Goal: Task Accomplishment & Management: Manage account settings

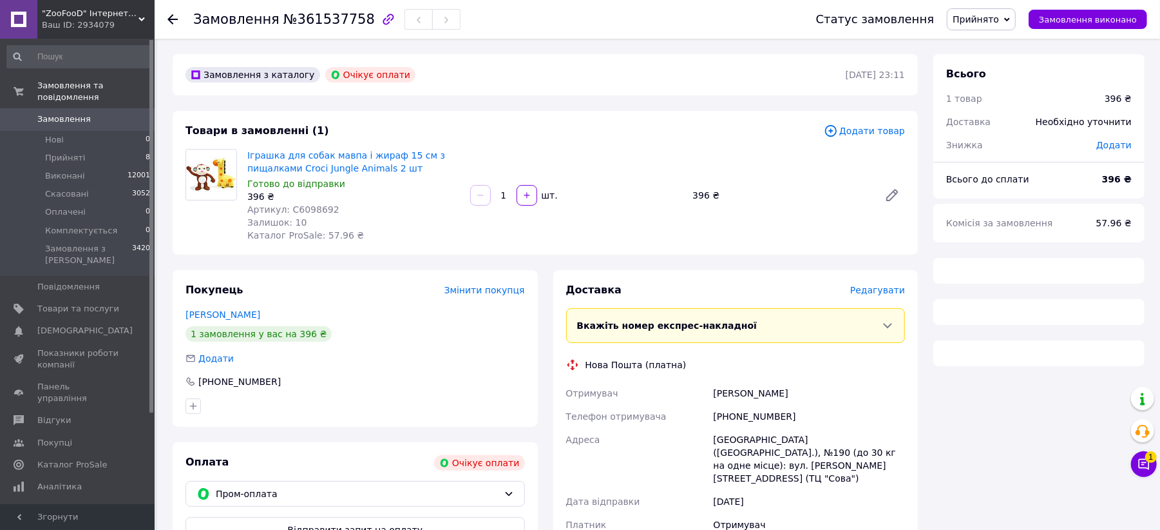
click at [999, 21] on span "Прийнято" at bounding box center [976, 19] width 46 height 10
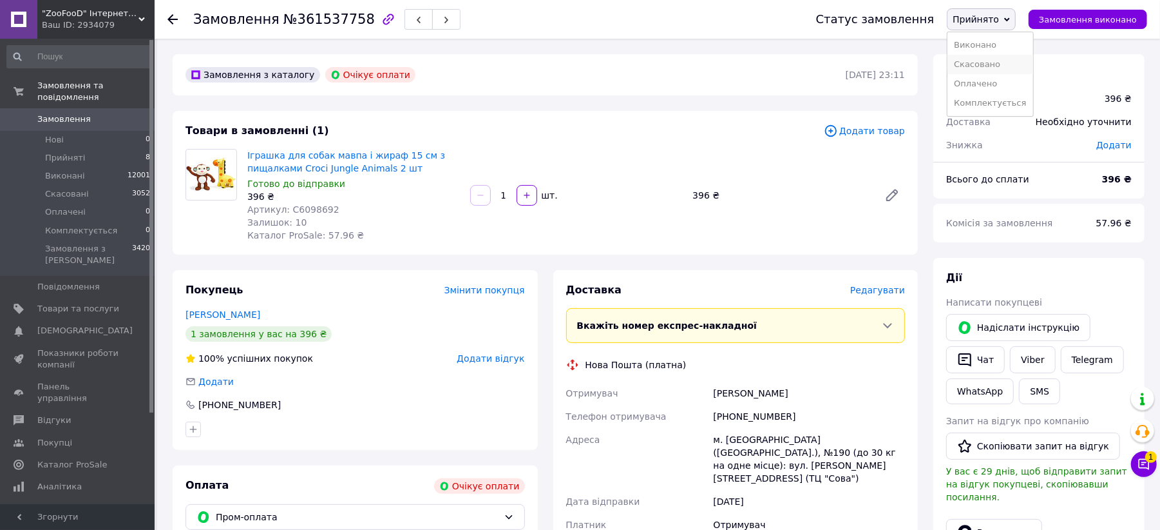
click at [993, 66] on li "Скасовано" at bounding box center [990, 64] width 85 height 19
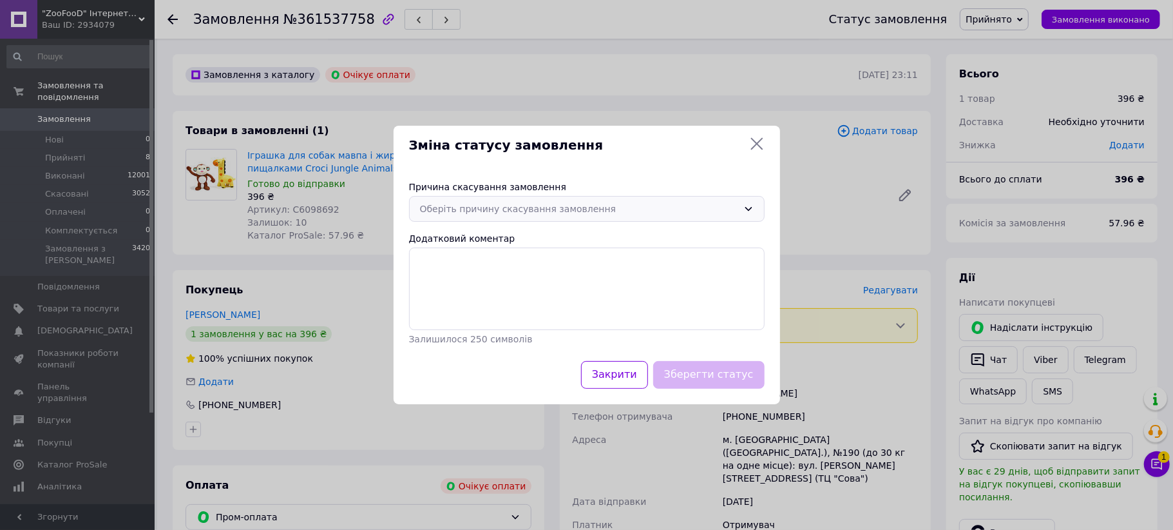
click at [519, 202] on div "Оберіть причину скасування замовлення" at bounding box center [579, 209] width 318 height 14
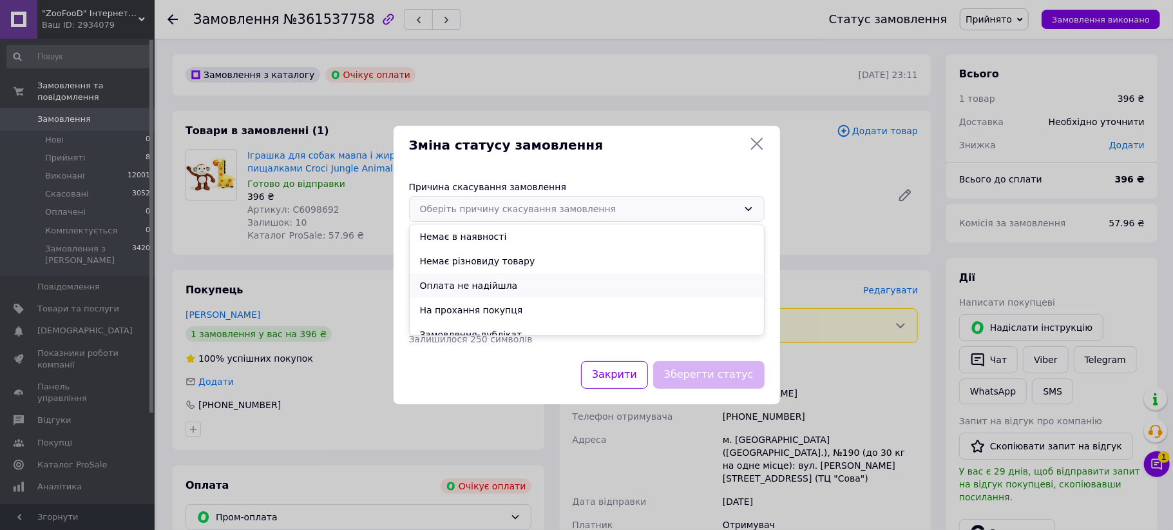
click at [472, 279] on li "Оплата не надійшла" at bounding box center [587, 285] width 354 height 24
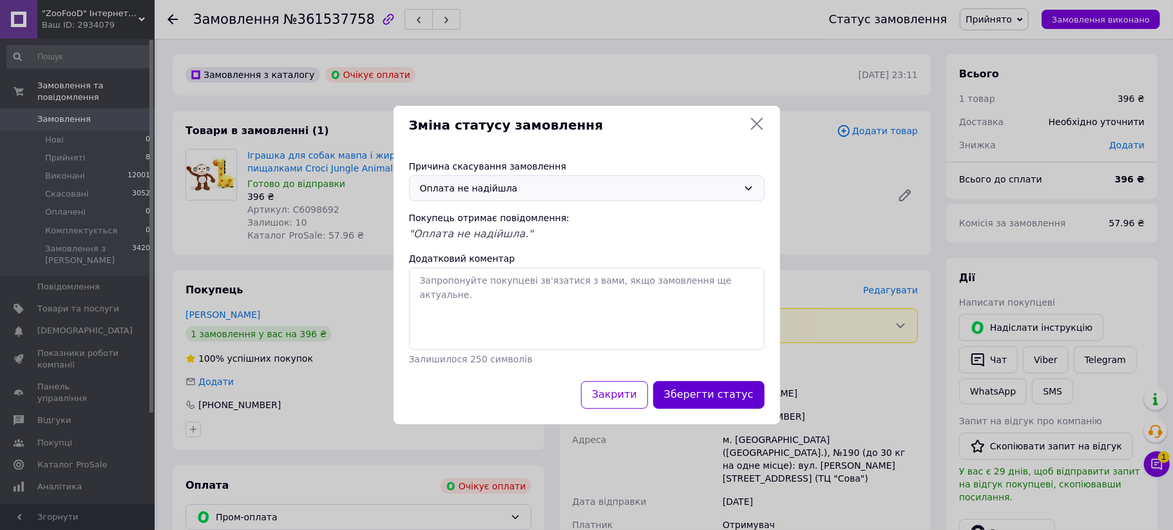
click at [743, 388] on button "Зберегти статус" at bounding box center [708, 395] width 111 height 28
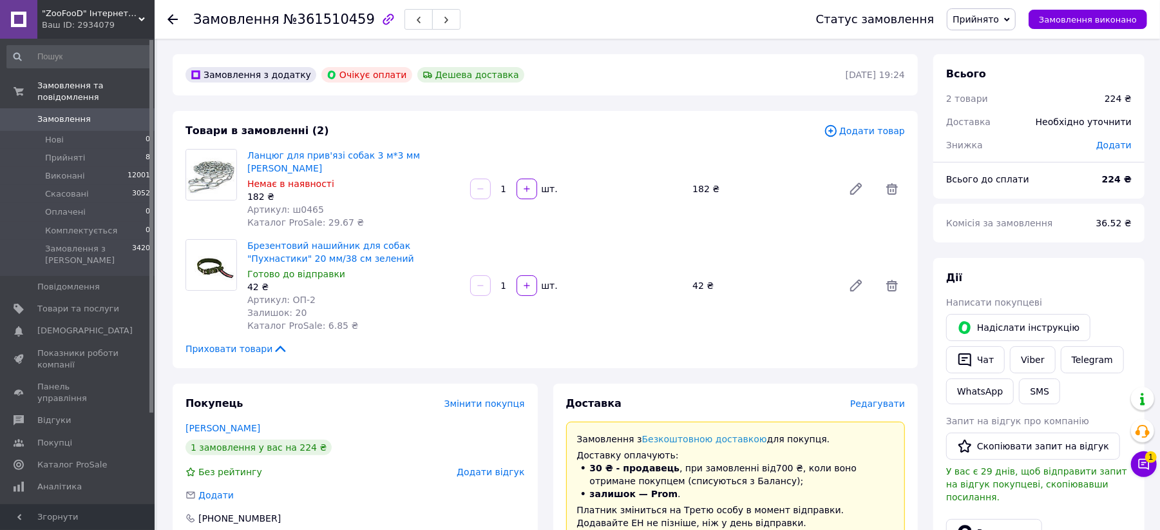
click at [999, 21] on span "Прийнято" at bounding box center [976, 19] width 46 height 10
click at [993, 63] on li "Скасовано" at bounding box center [990, 64] width 85 height 19
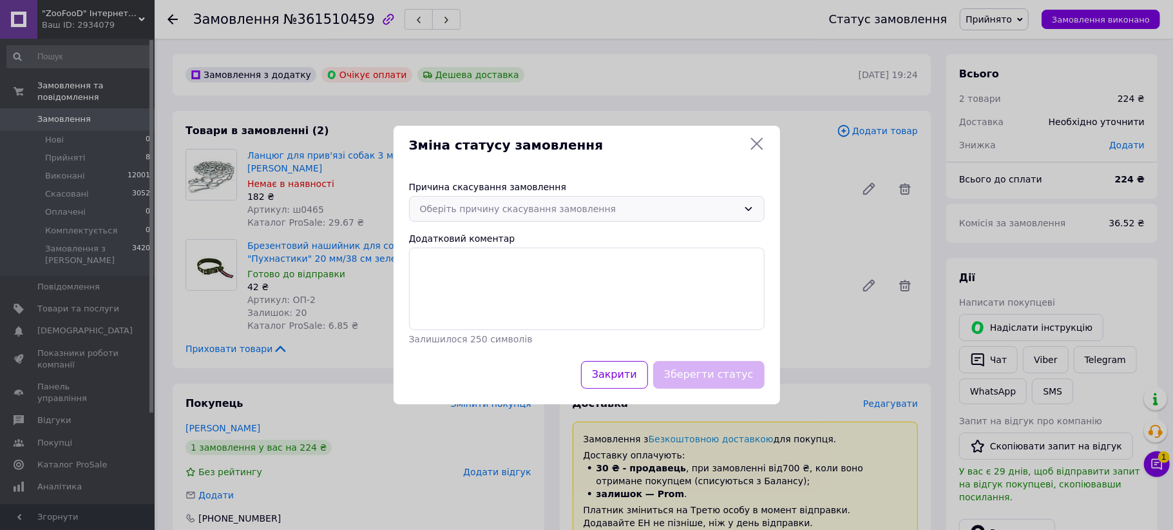
click at [573, 210] on div "Оберіть причину скасування замовлення" at bounding box center [579, 209] width 318 height 14
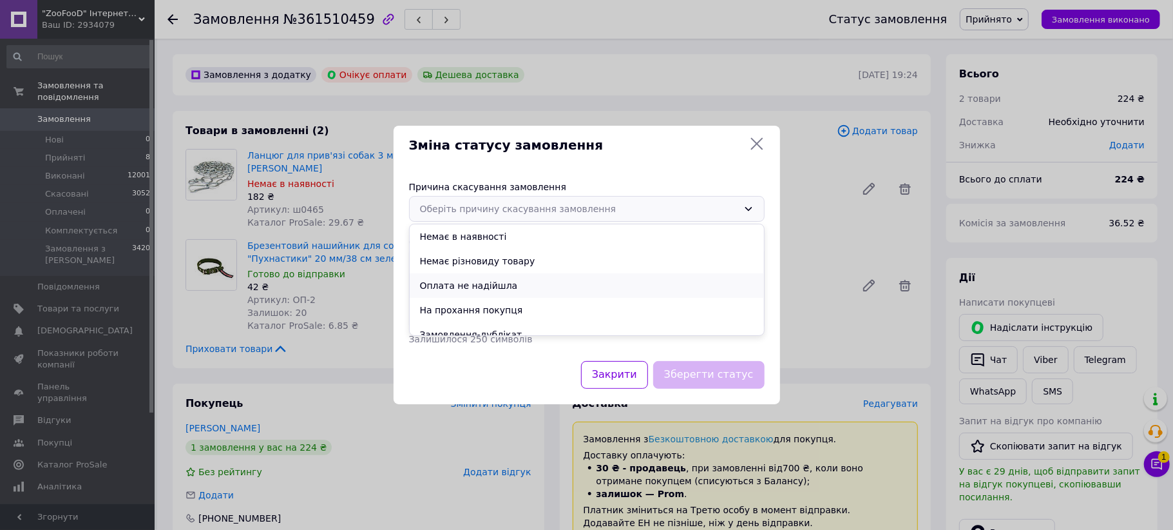
click at [470, 284] on li "Оплата не надійшла" at bounding box center [587, 285] width 354 height 24
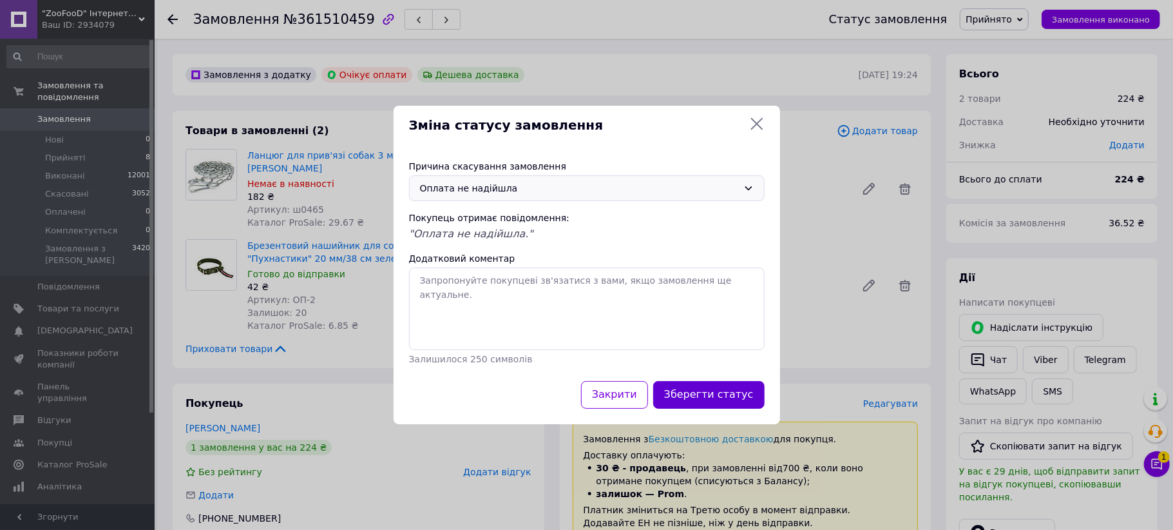
click at [711, 390] on button "Зберегти статус" at bounding box center [708, 395] width 111 height 28
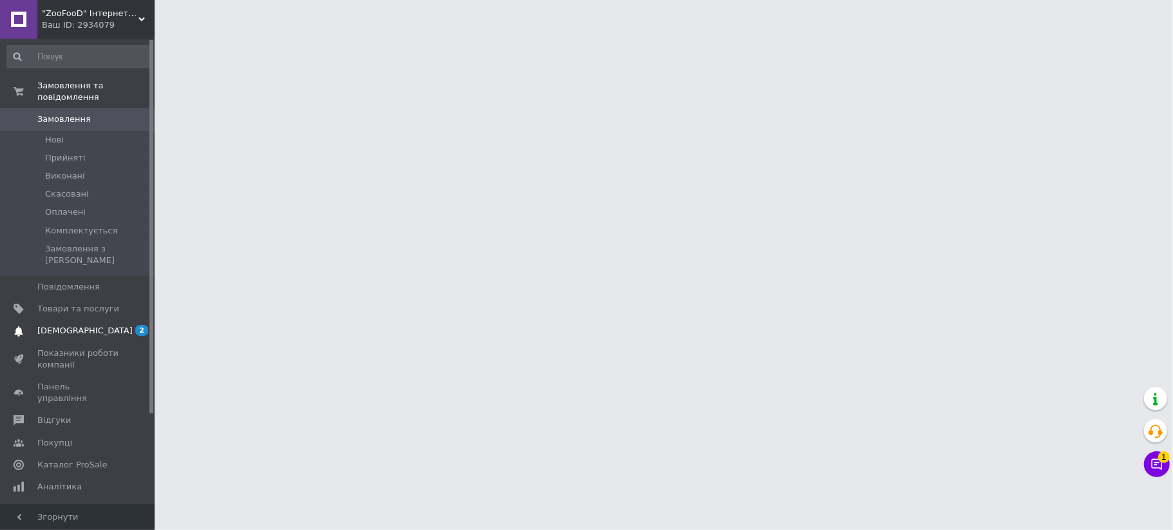
click at [81, 320] on link "[DEMOGRAPHIC_DATA] 2 0" at bounding box center [79, 331] width 158 height 22
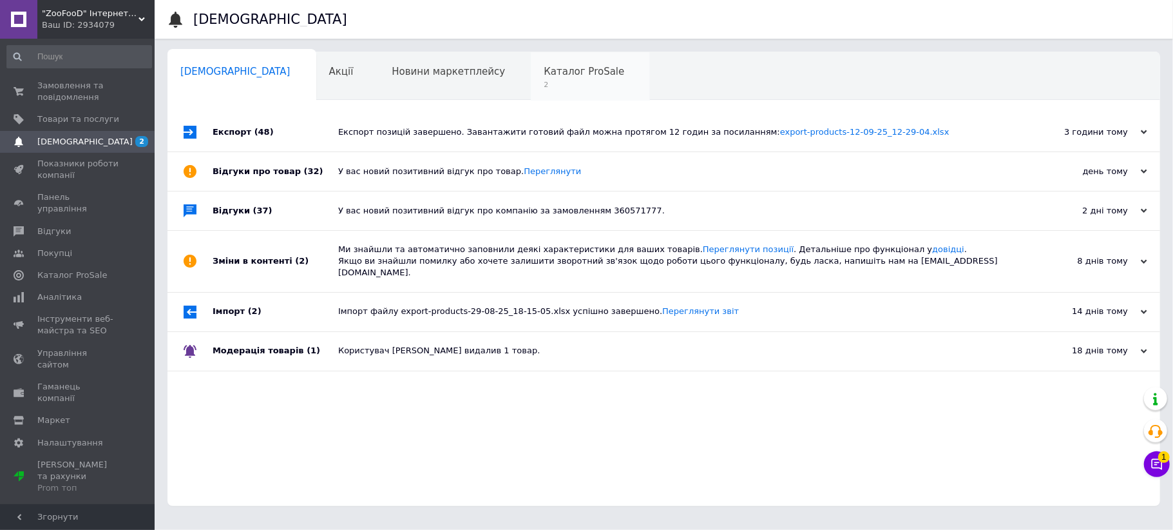
click at [531, 79] on div "Каталог ProSale 2" at bounding box center [590, 76] width 119 height 49
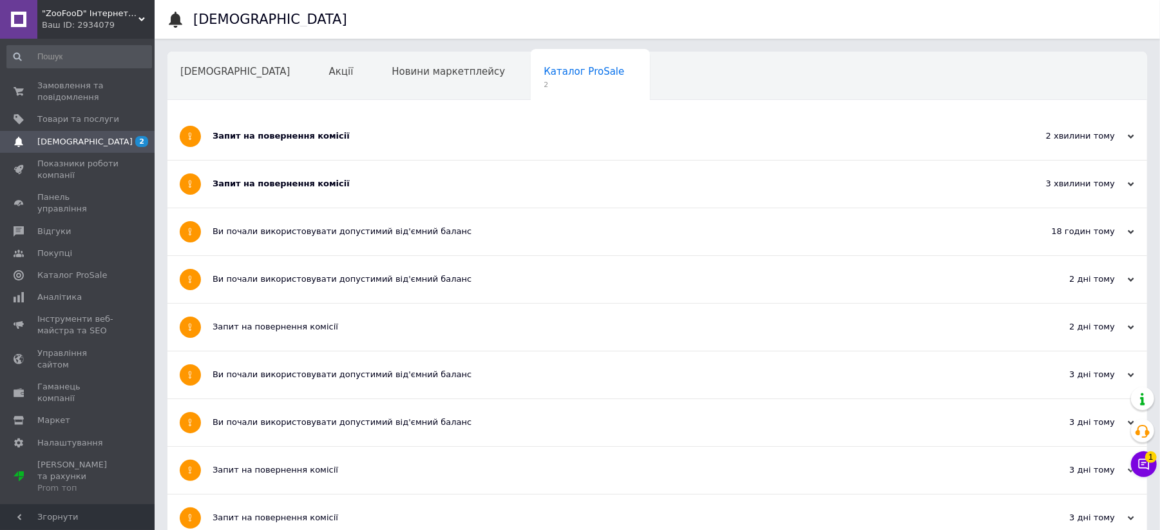
click at [276, 189] on div "Запит на повернення комісії" at bounding box center [609, 184] width 793 height 12
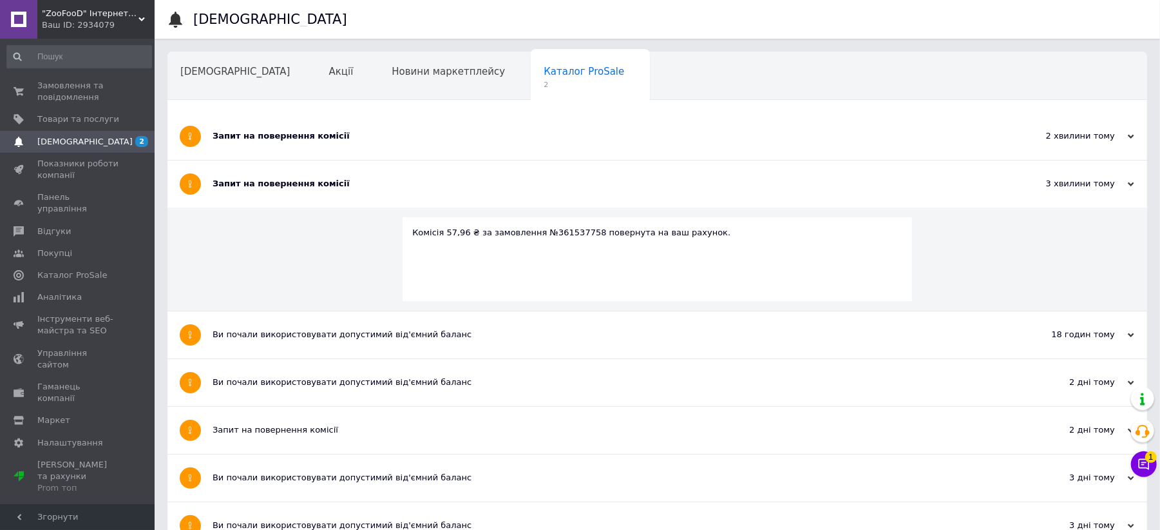
click at [265, 140] on div "Запит на повернення комісії" at bounding box center [609, 136] width 793 height 12
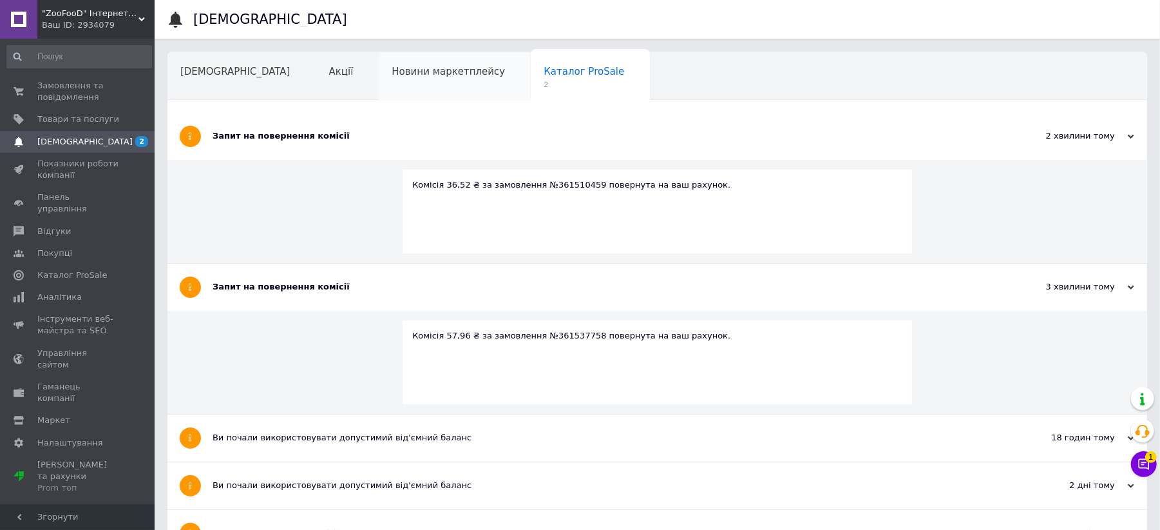
click at [392, 73] on span "Новини маркетплейсу" at bounding box center [448, 72] width 113 height 12
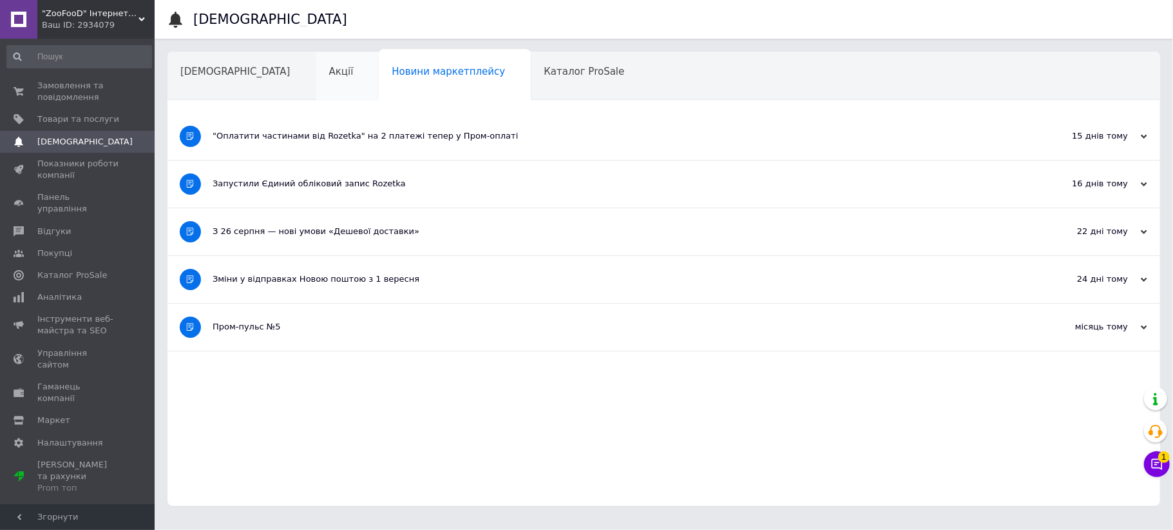
click at [329, 72] on span "Акції" at bounding box center [341, 72] width 24 height 12
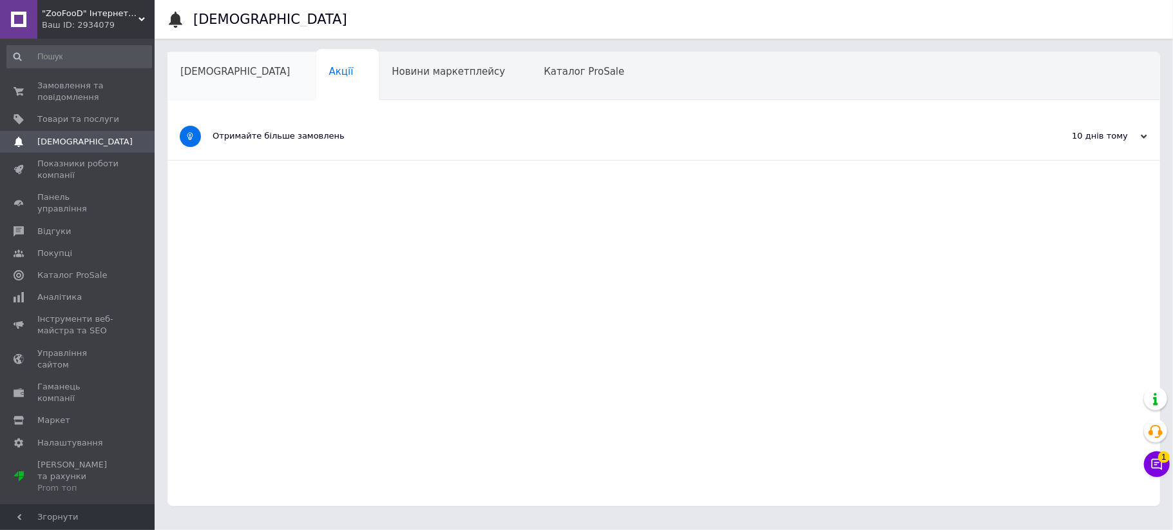
click at [204, 75] on span "[DEMOGRAPHIC_DATA]" at bounding box center [235, 72] width 110 height 12
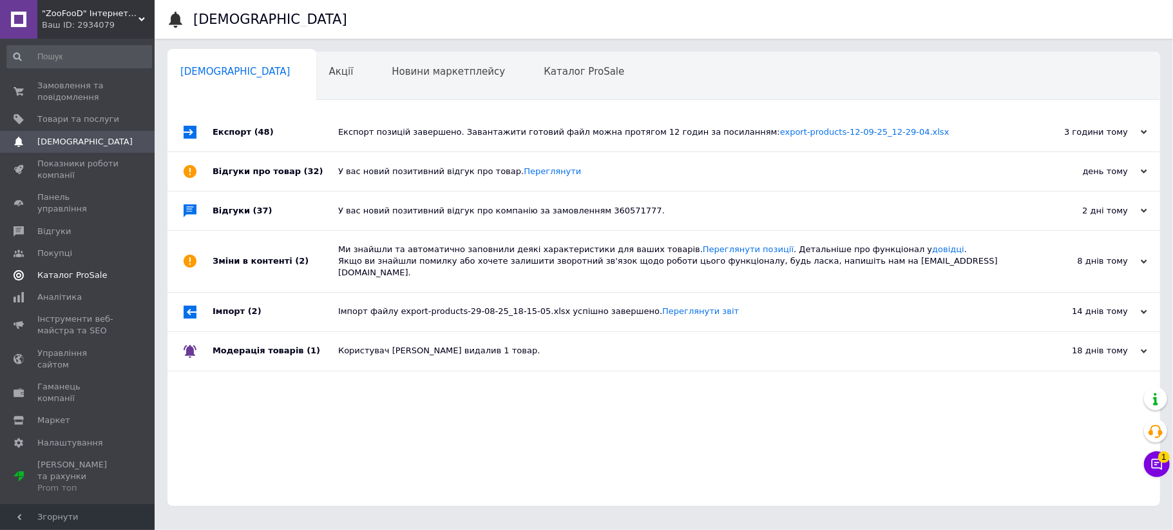
click at [63, 264] on link "Каталог ProSale" at bounding box center [79, 275] width 158 height 22
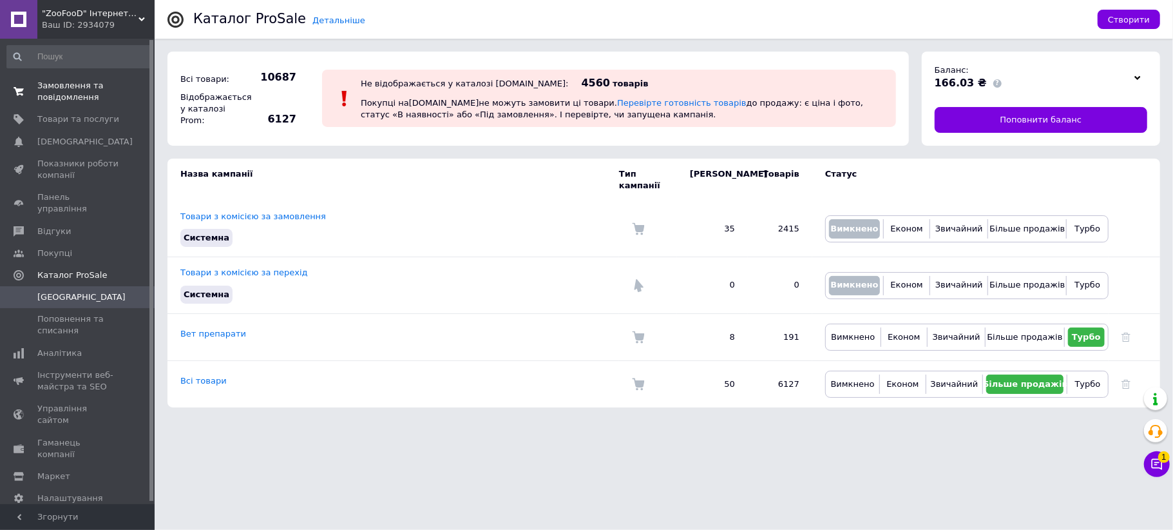
click at [66, 94] on span "Замовлення та повідомлення" at bounding box center [78, 91] width 82 height 23
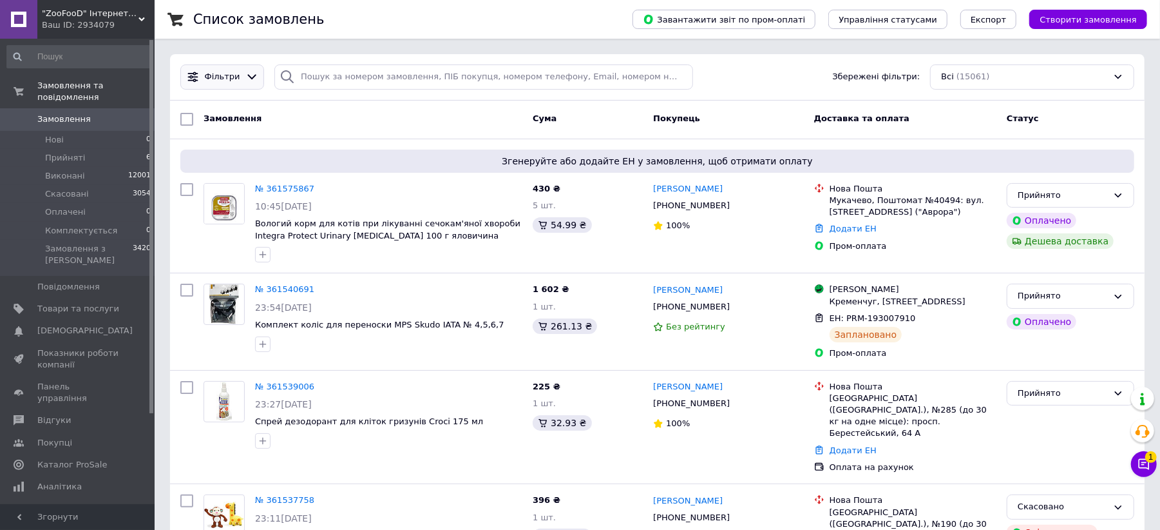
click at [245, 79] on icon at bounding box center [252, 77] width 14 height 14
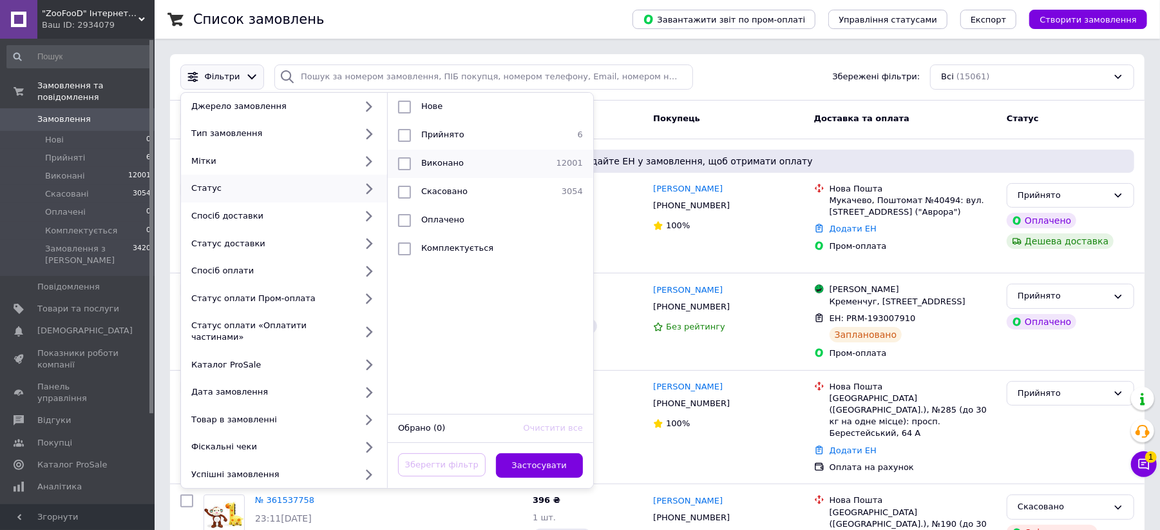
click at [406, 166] on input "checkbox" at bounding box center [404, 163] width 13 height 13
checkbox input "true"
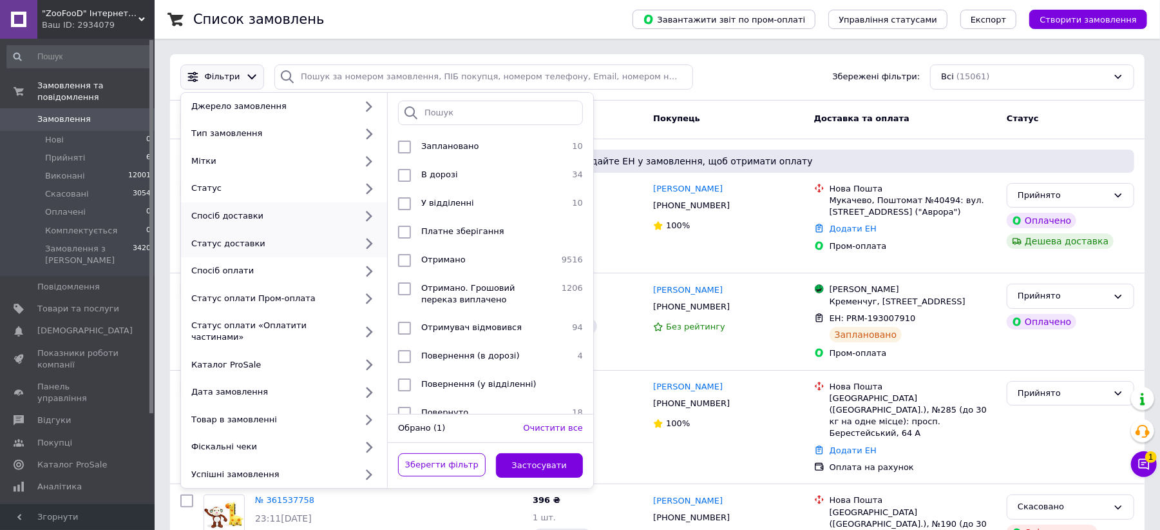
click at [354, 216] on div "Спосіб доставки" at bounding box center [270, 216] width 169 height 12
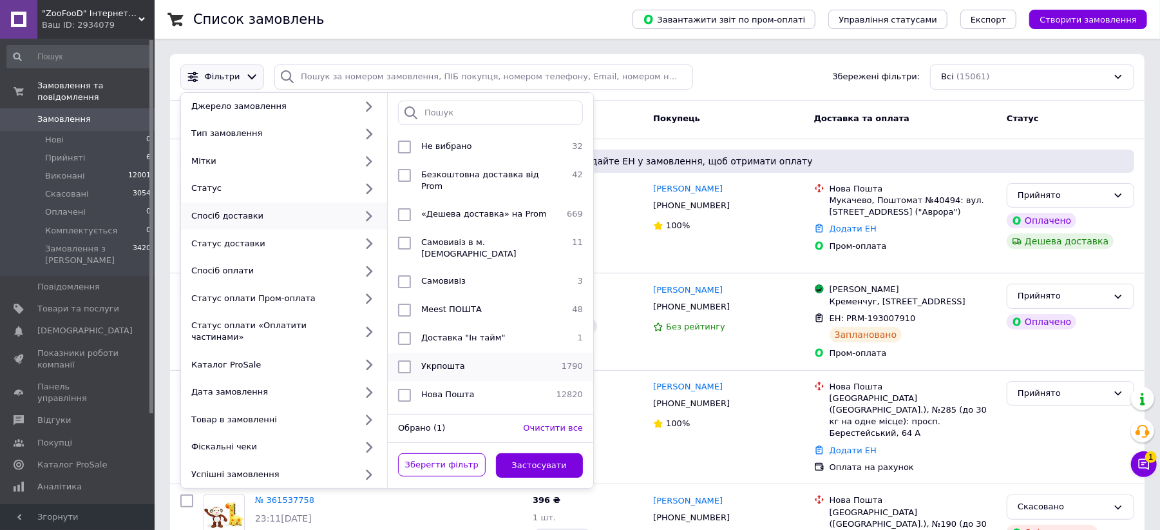
click at [408, 360] on input "checkbox" at bounding box center [404, 366] width 13 height 13
checkbox input "true"
click at [554, 459] on button "Застосувати" at bounding box center [540, 465] width 88 height 25
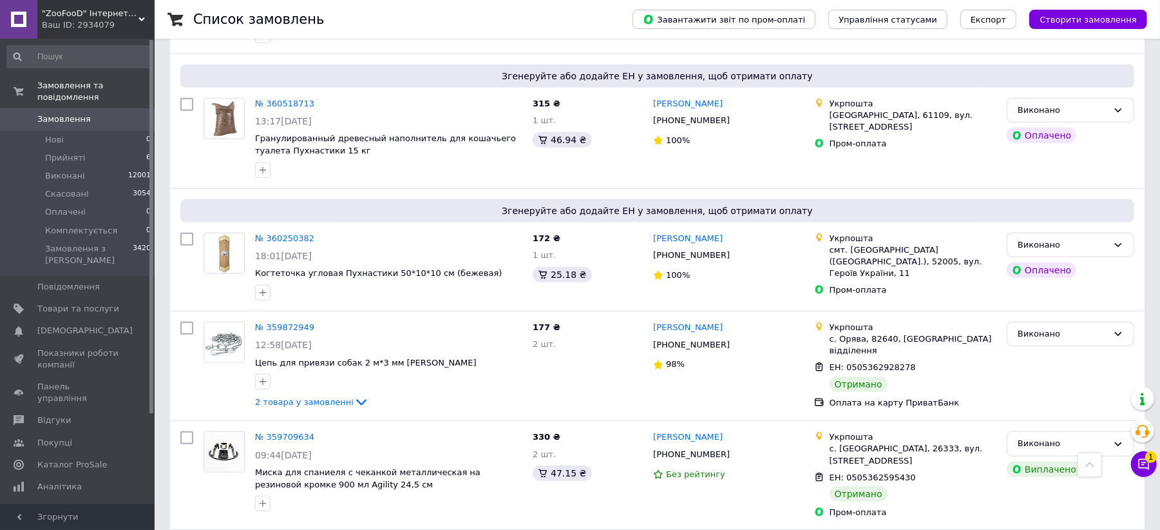
scroll to position [601, 0]
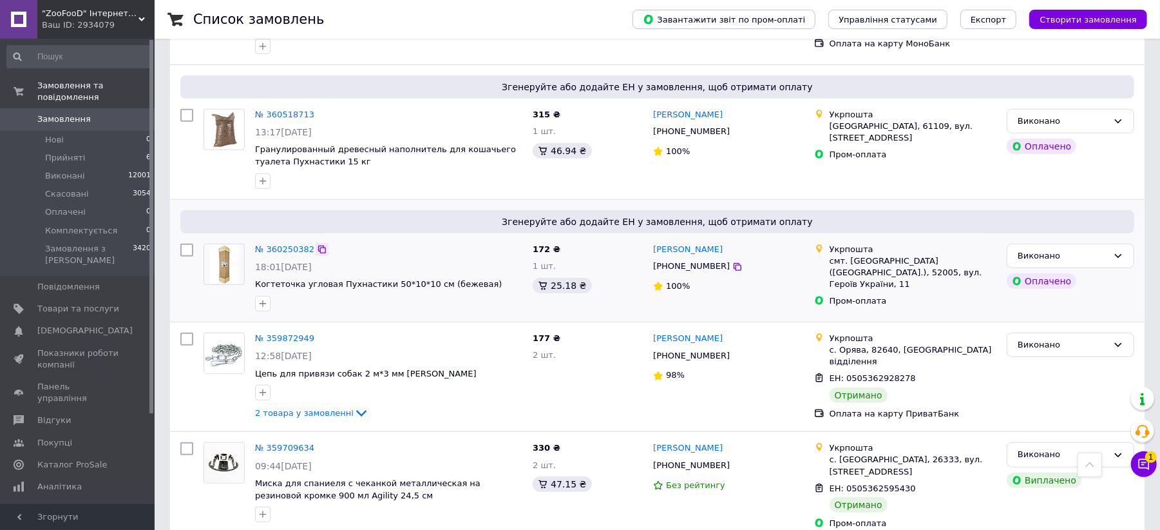
click at [318, 244] on icon at bounding box center [322, 249] width 10 height 10
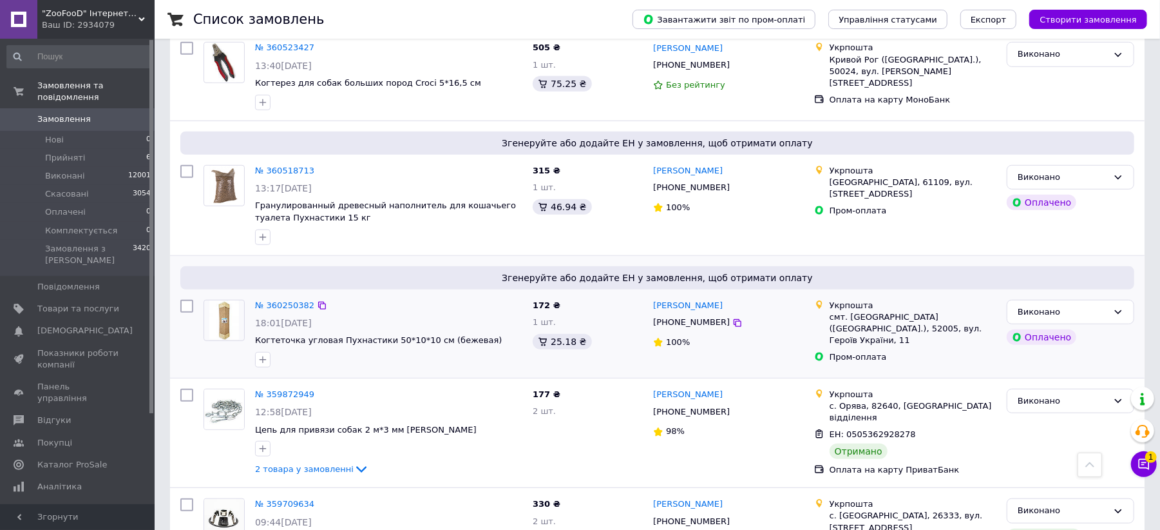
scroll to position [515, 0]
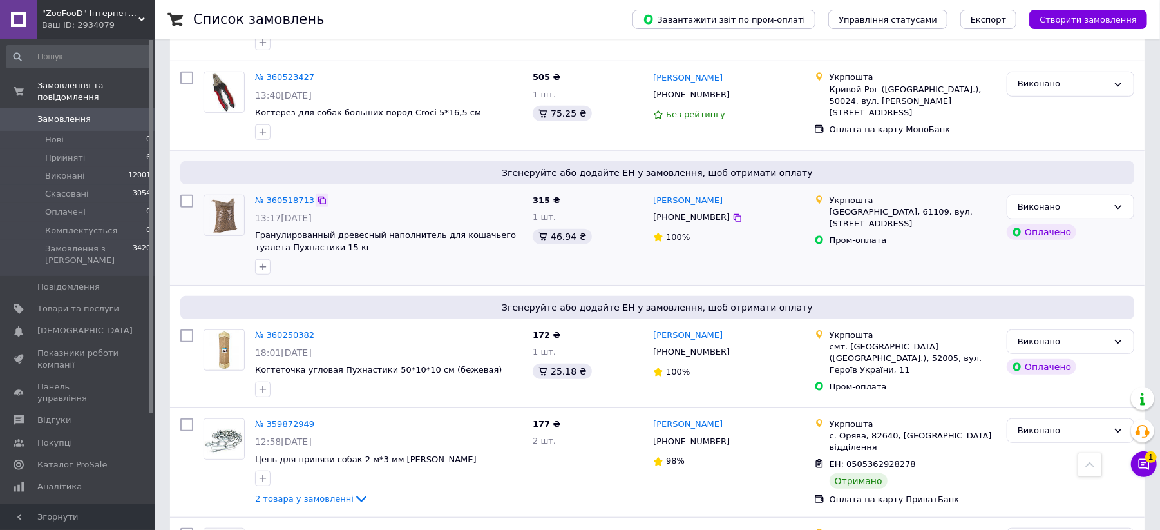
click at [317, 195] on icon at bounding box center [322, 200] width 10 height 10
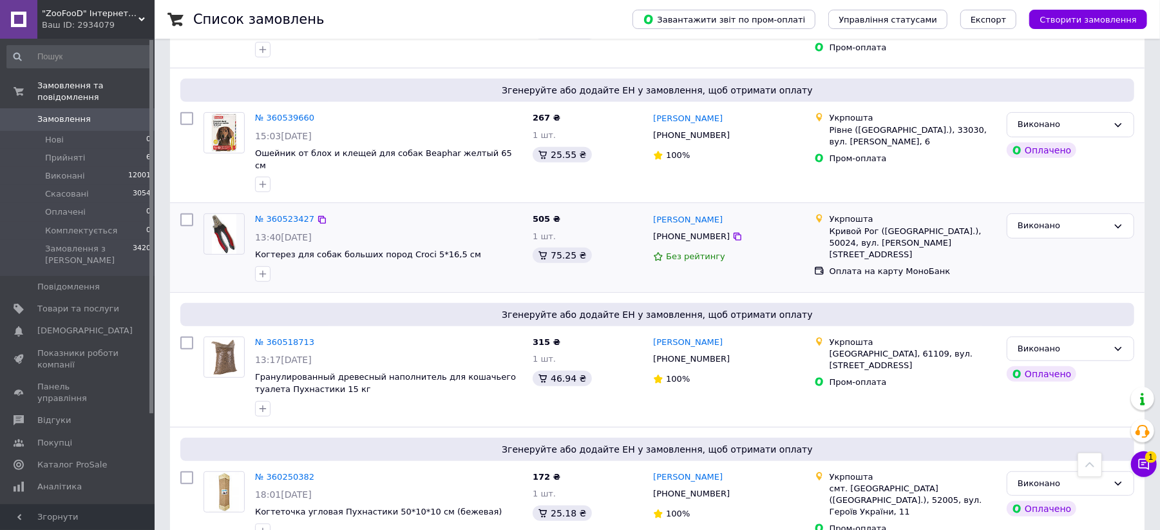
scroll to position [343, 0]
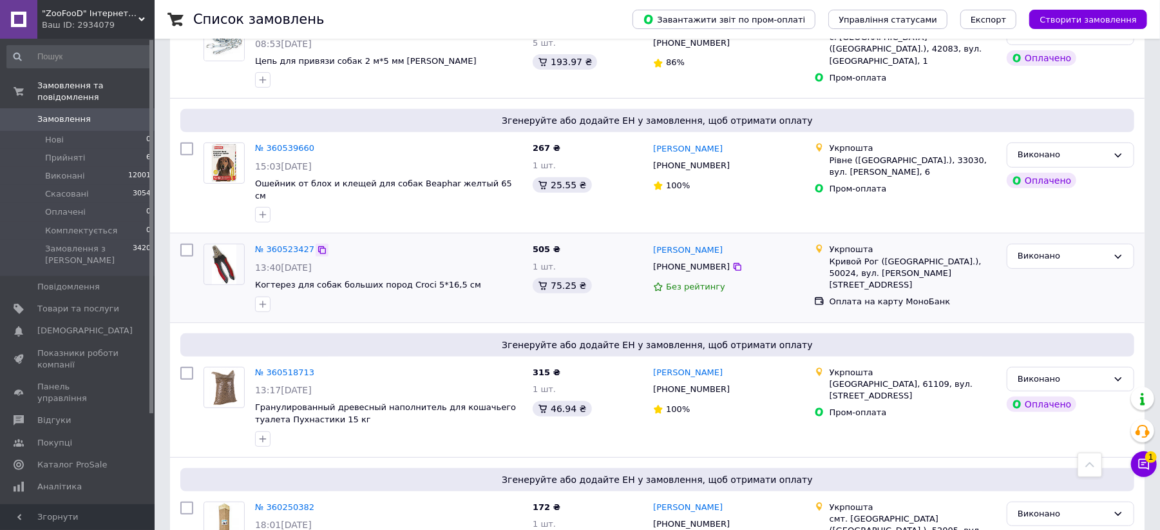
click at [317, 245] on icon at bounding box center [322, 250] width 10 height 10
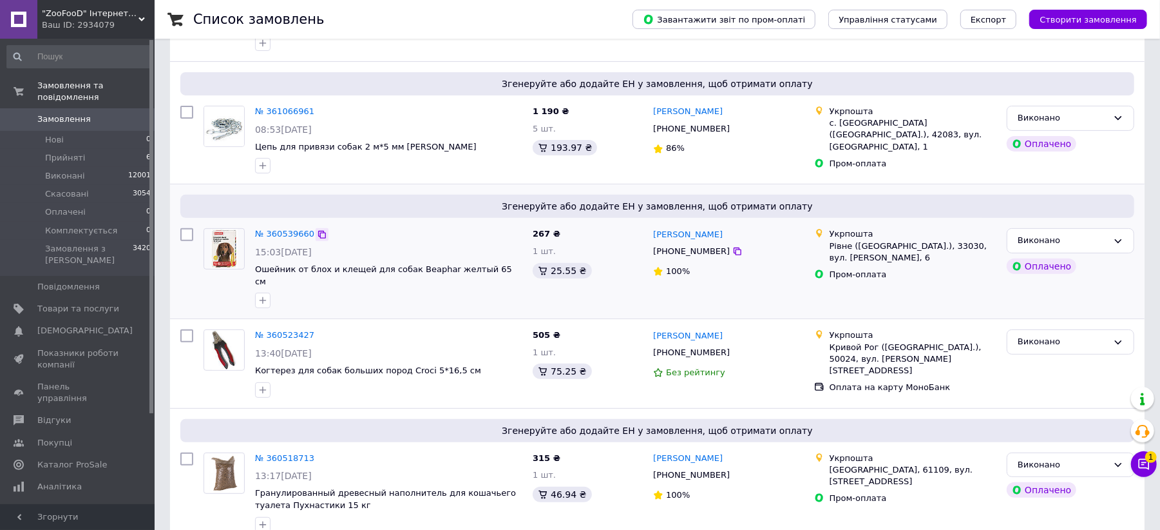
click at [317, 232] on icon at bounding box center [322, 234] width 10 height 10
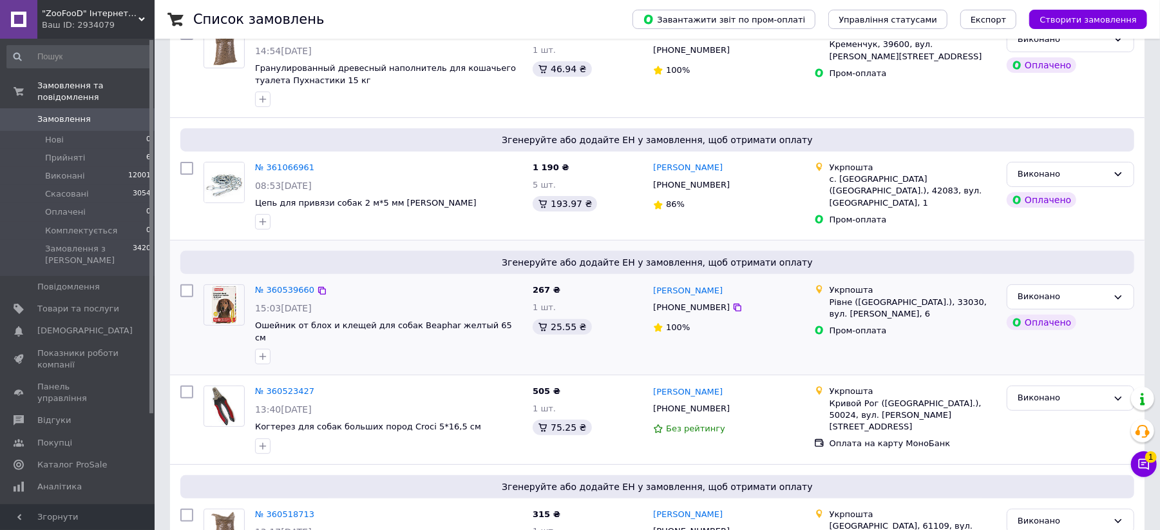
scroll to position [171, 0]
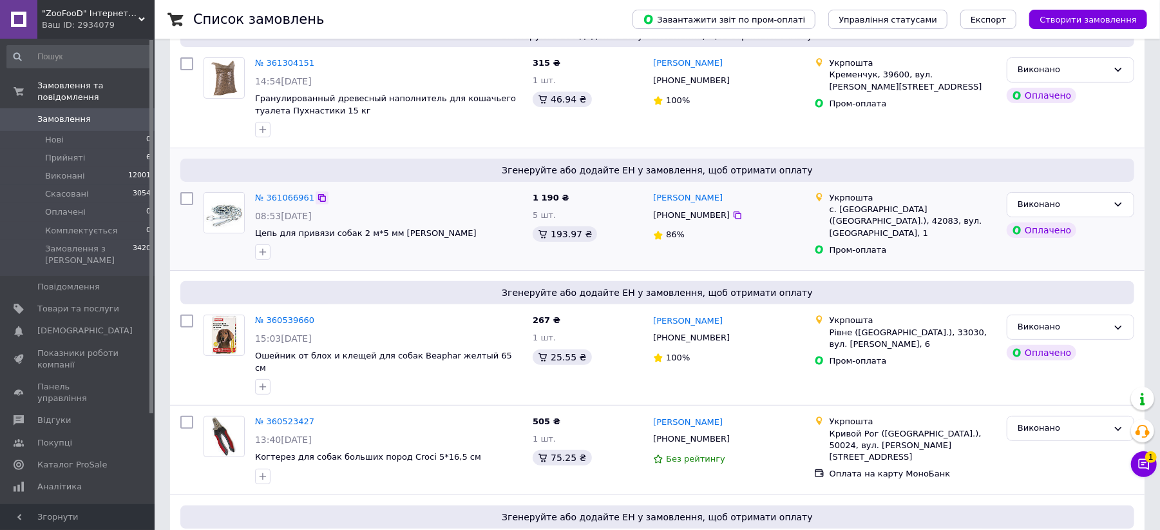
click at [317, 200] on icon at bounding box center [322, 198] width 10 height 10
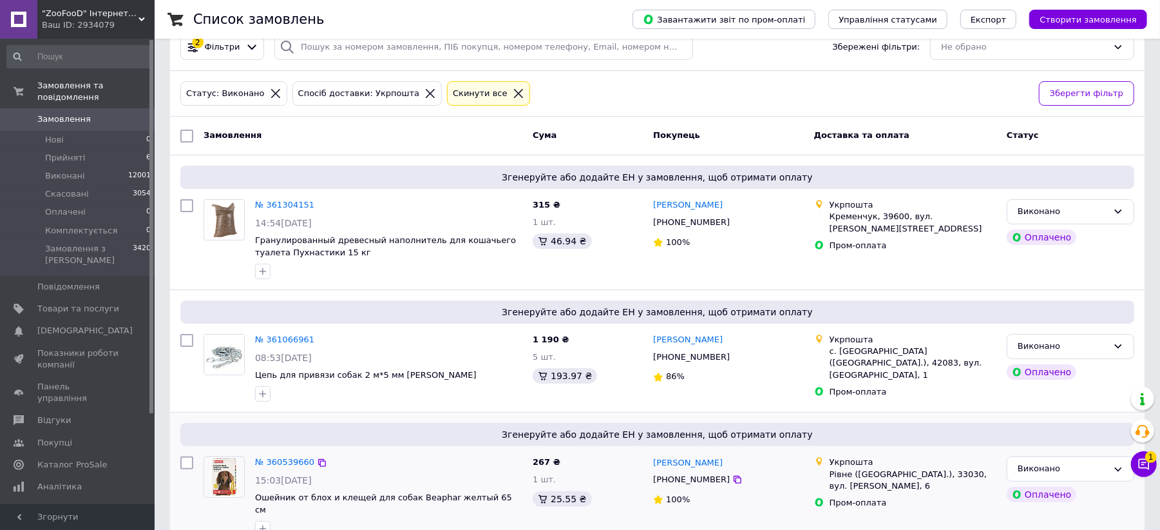
scroll to position [0, 0]
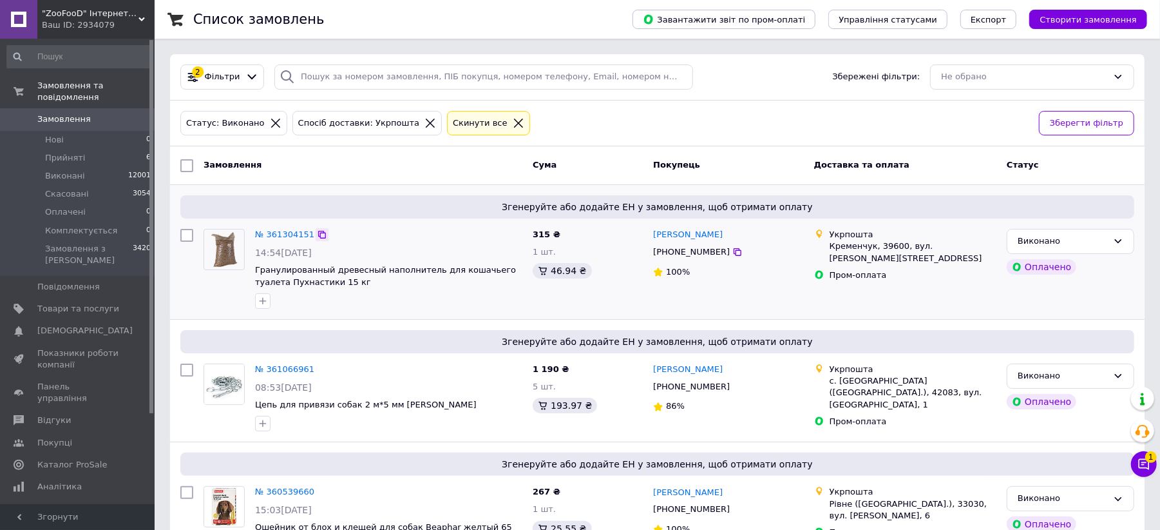
click at [317, 237] on icon at bounding box center [322, 234] width 10 height 10
click at [287, 233] on link "№ 361304151" at bounding box center [284, 234] width 59 height 10
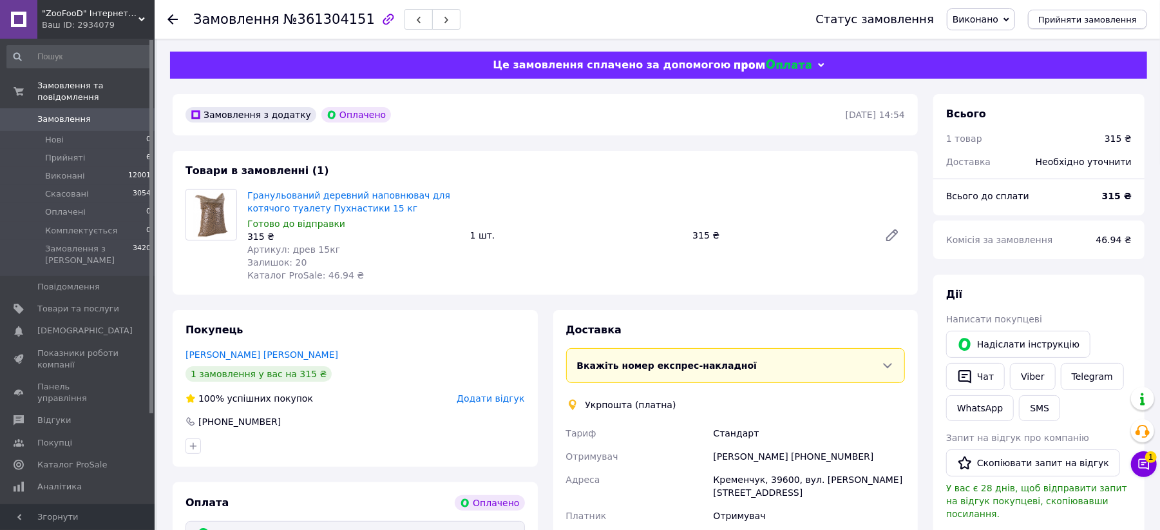
click at [1081, 10] on button "Прийняти замовлення" at bounding box center [1087, 19] width 119 height 19
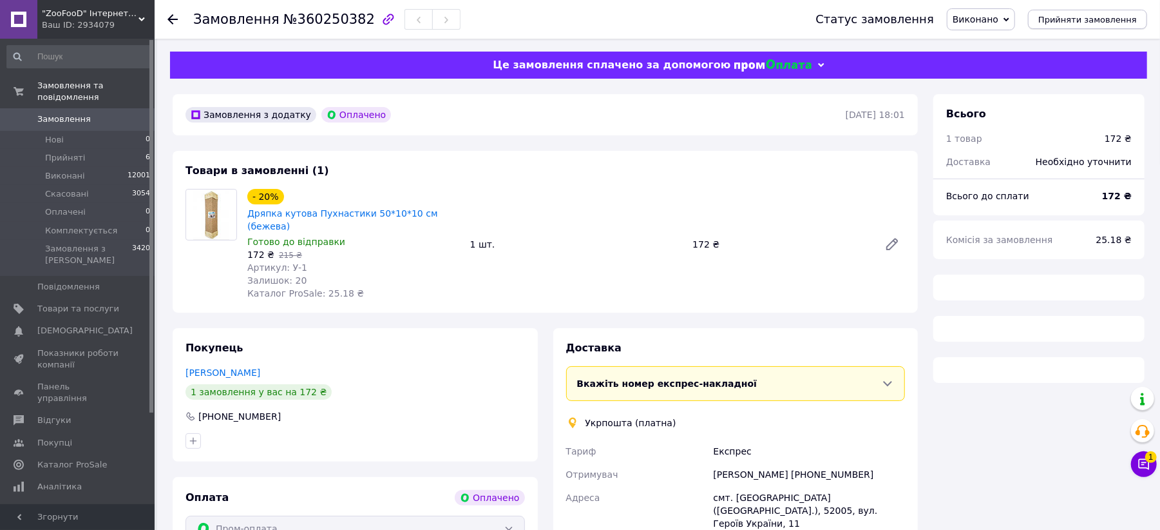
click at [1101, 26] on button "Прийняти замовлення" at bounding box center [1087, 19] width 119 height 19
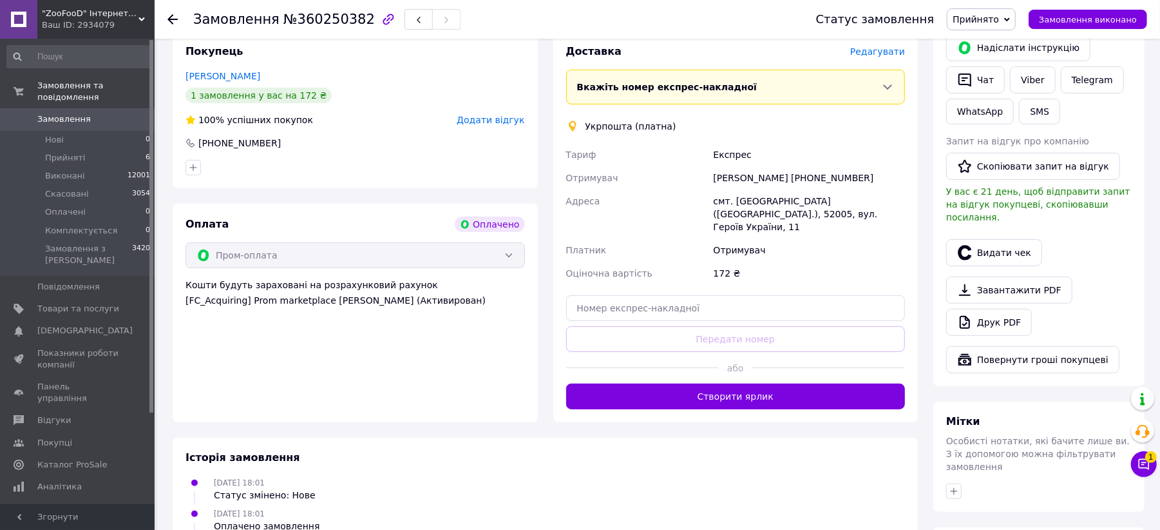
scroll to position [326, 0]
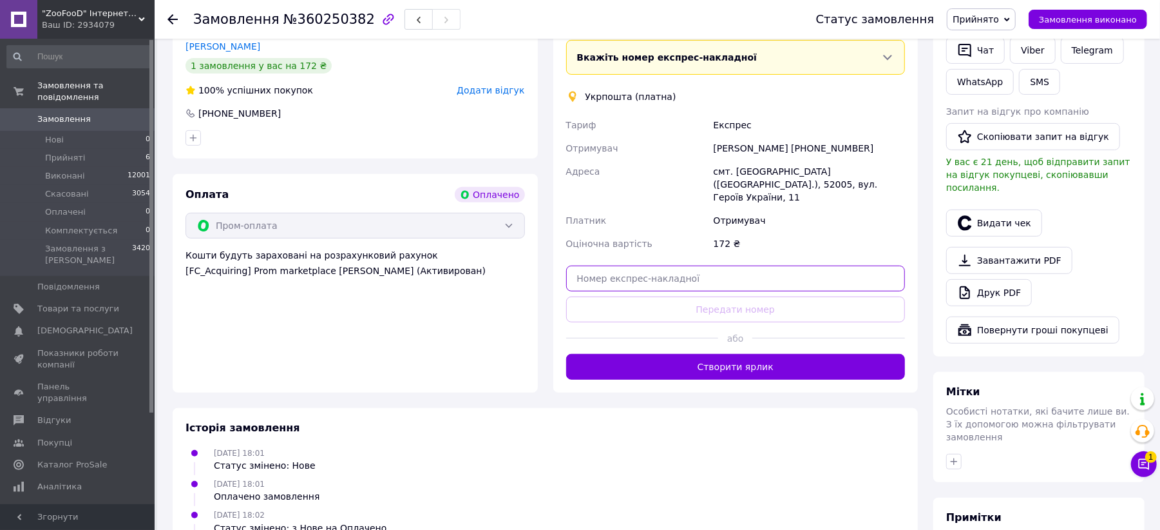
click at [613, 265] on input "text" at bounding box center [735, 278] width 339 height 26
paste input "0505364521043"
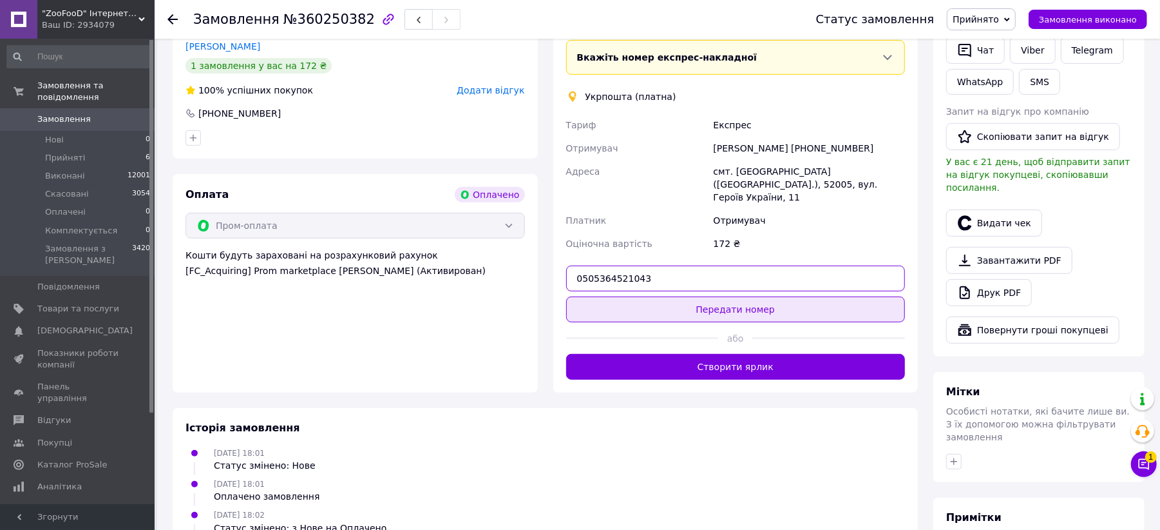
type input "0505364521043"
click at [636, 296] on button "Передати номер" at bounding box center [735, 309] width 339 height 26
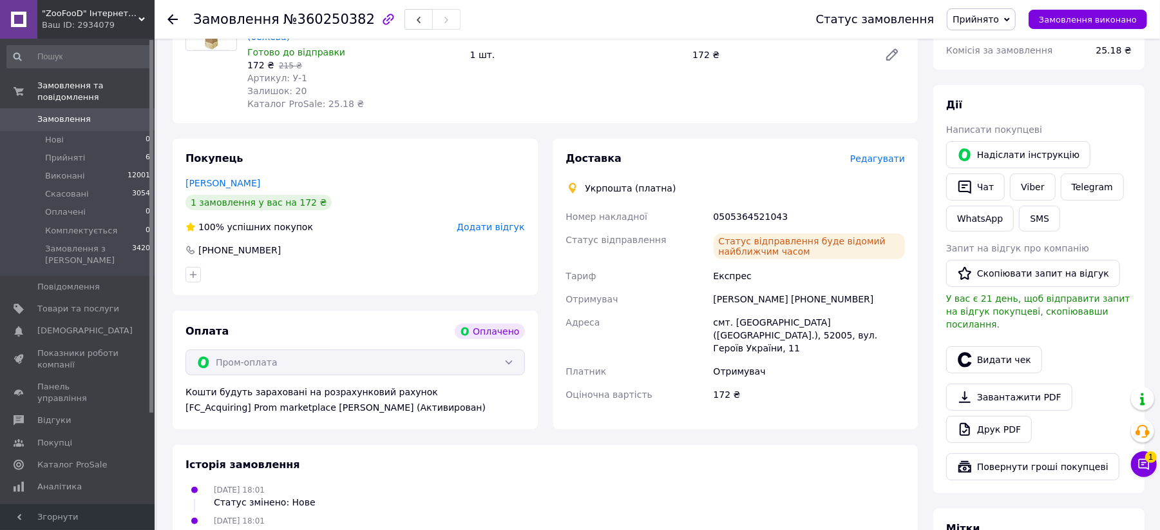
scroll to position [0, 0]
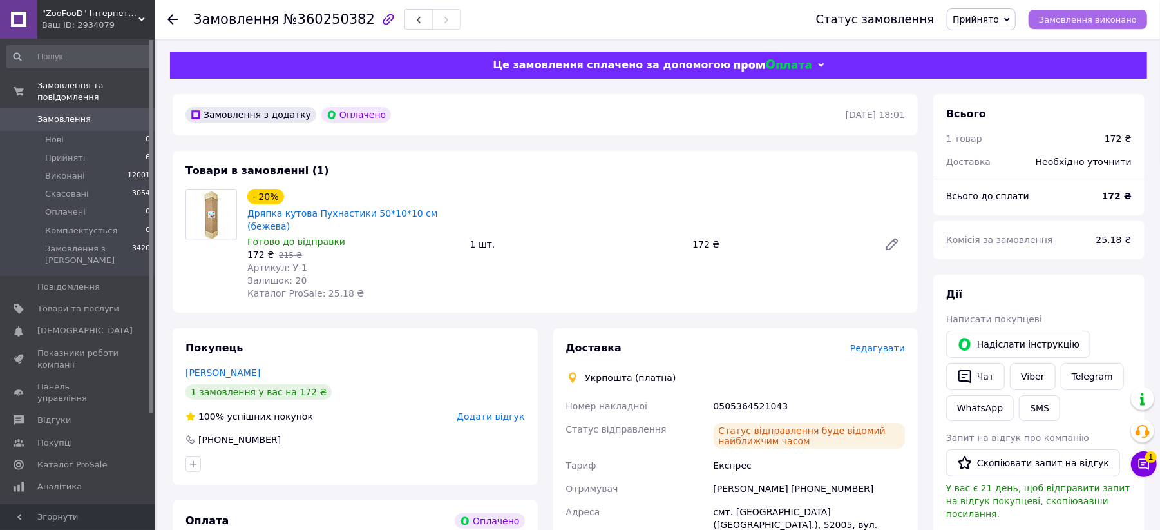
click at [1135, 23] on span "Замовлення виконано" at bounding box center [1088, 20] width 98 height 10
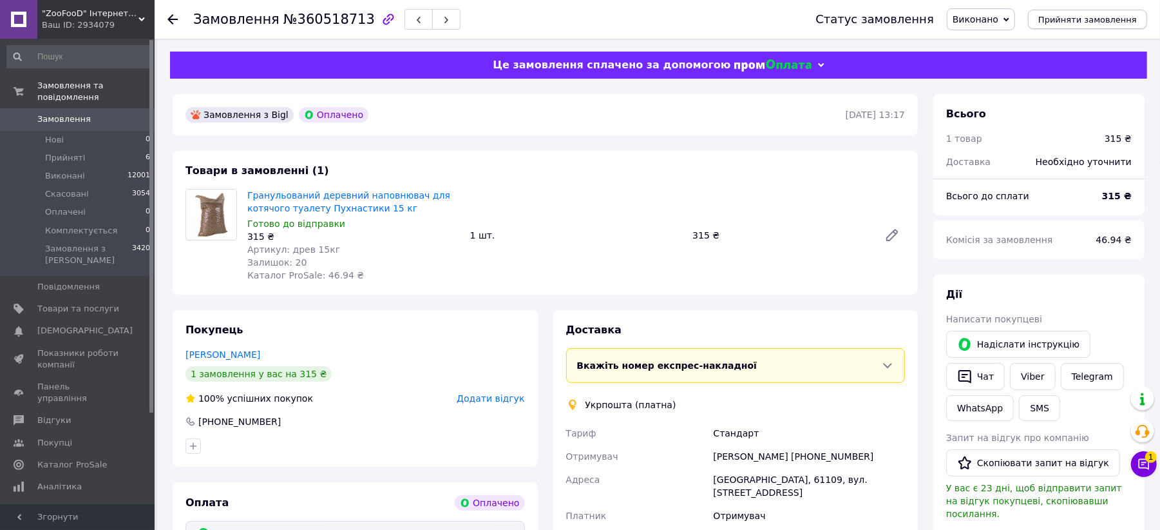
click at [1087, 23] on span "Прийняти замовлення" at bounding box center [1087, 20] width 99 height 10
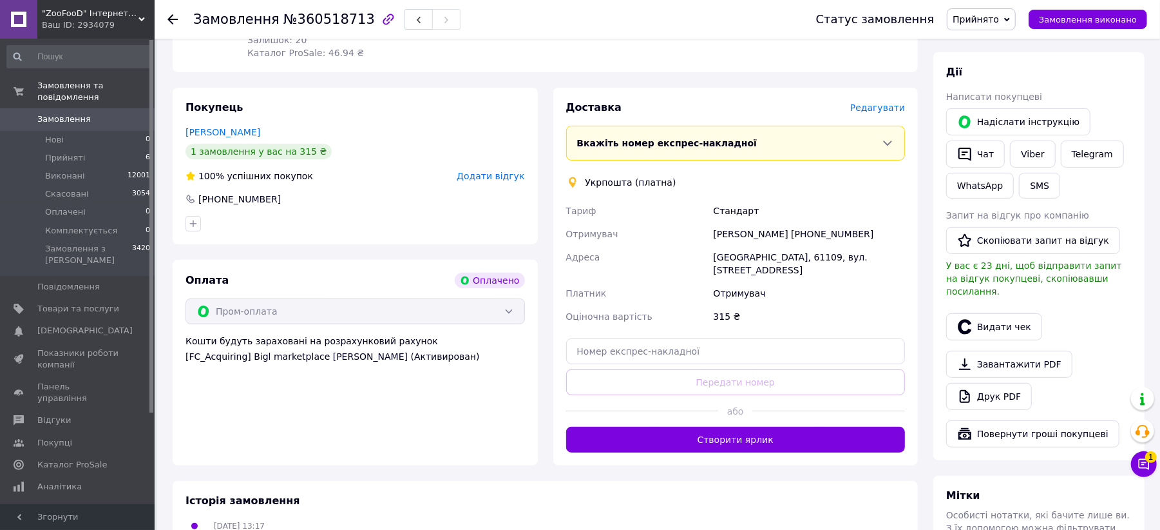
scroll to position [258, 0]
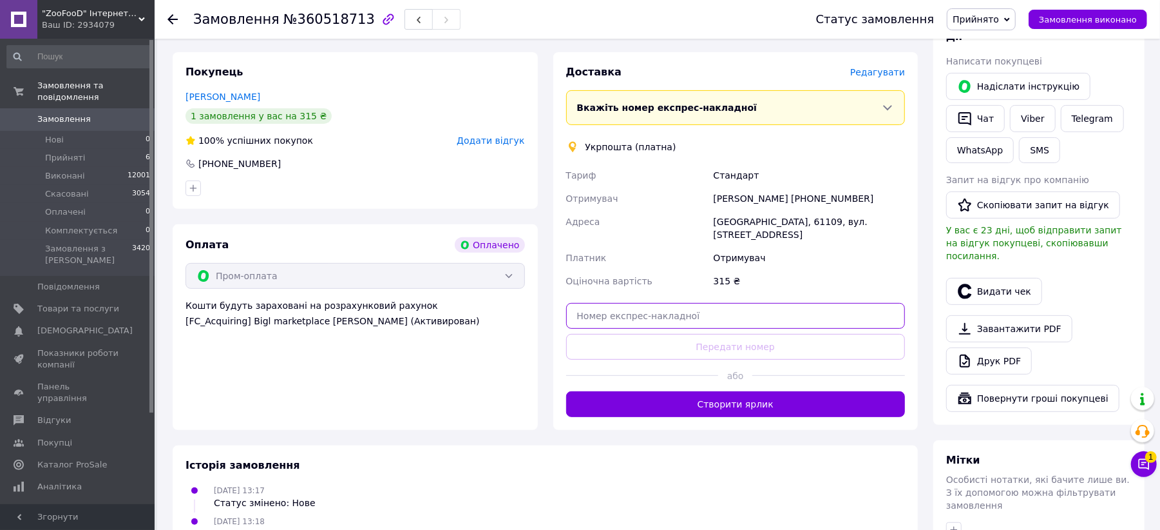
click at [673, 303] on input "text" at bounding box center [735, 316] width 339 height 26
paste input "0505365226517"
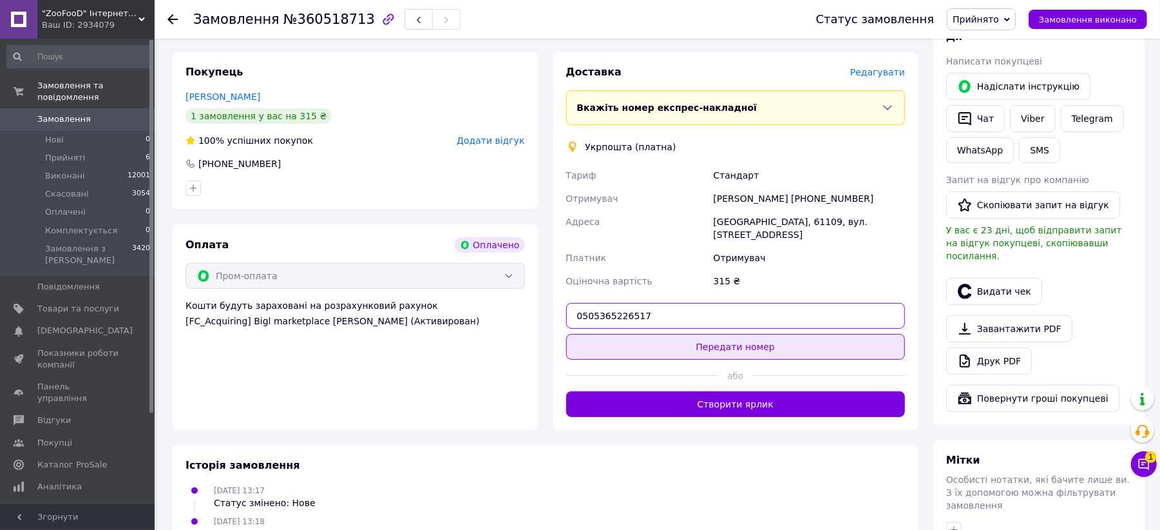
type input "0505365226517"
click at [663, 341] on button "Передати номер" at bounding box center [735, 347] width 339 height 26
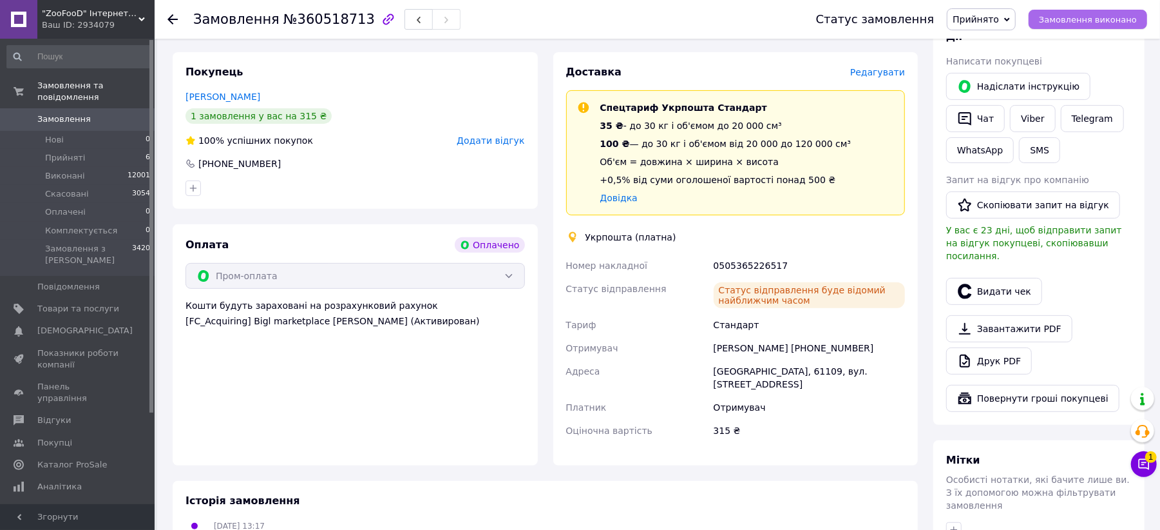
click at [1084, 13] on button "Замовлення виконано" at bounding box center [1088, 19] width 119 height 19
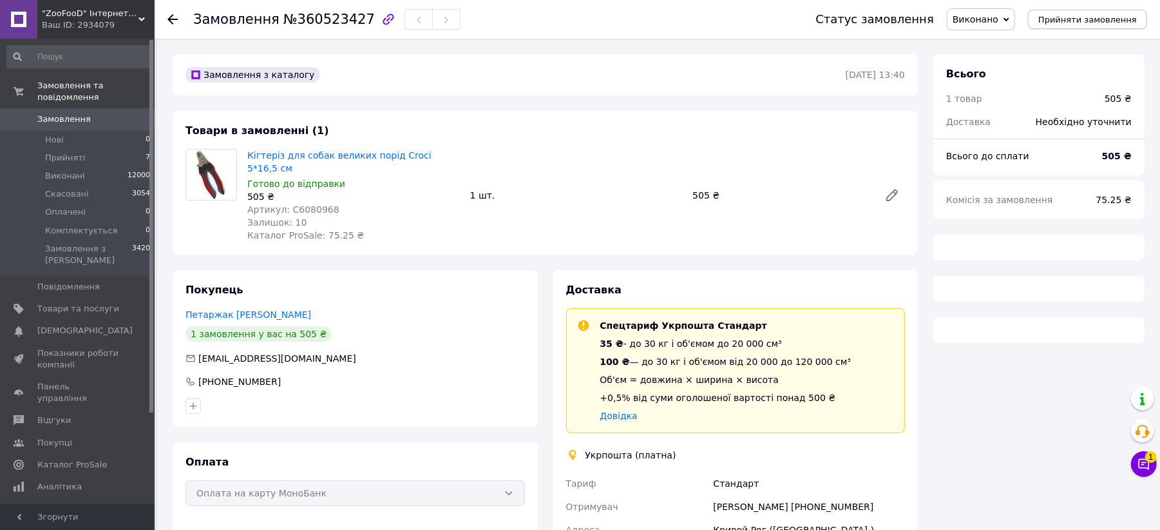
click at [1088, 19] on span "Прийняти замовлення" at bounding box center [1087, 20] width 99 height 10
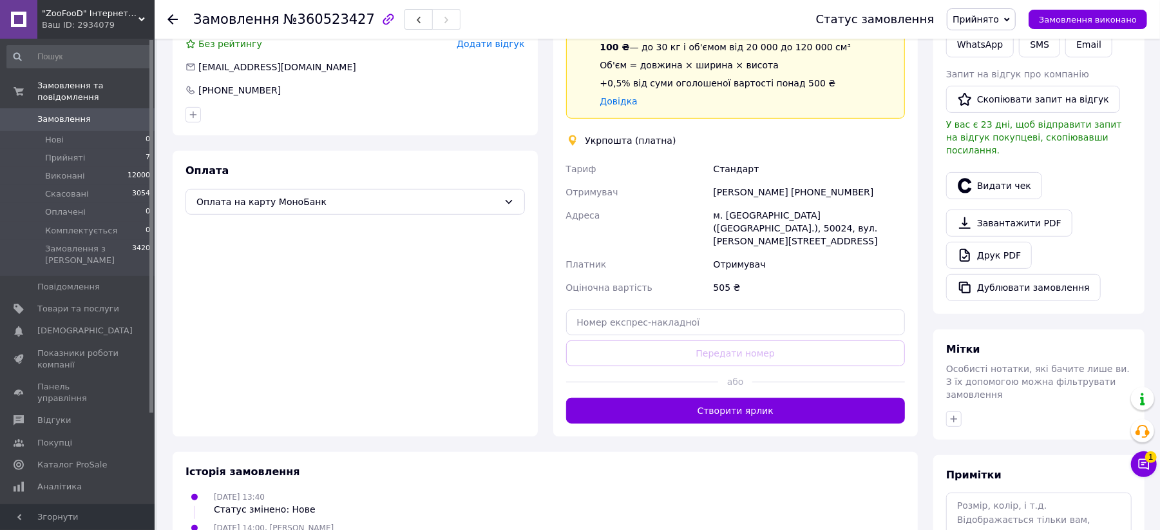
scroll to position [343, 0]
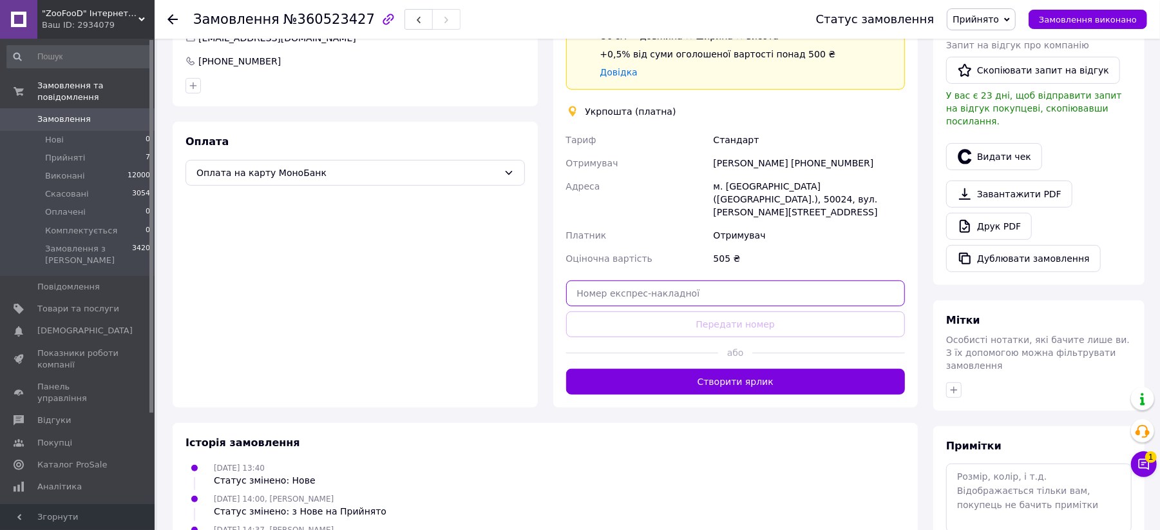
paste input "0505365241575"
click at [684, 280] on input "0505365241575" at bounding box center [735, 293] width 339 height 26
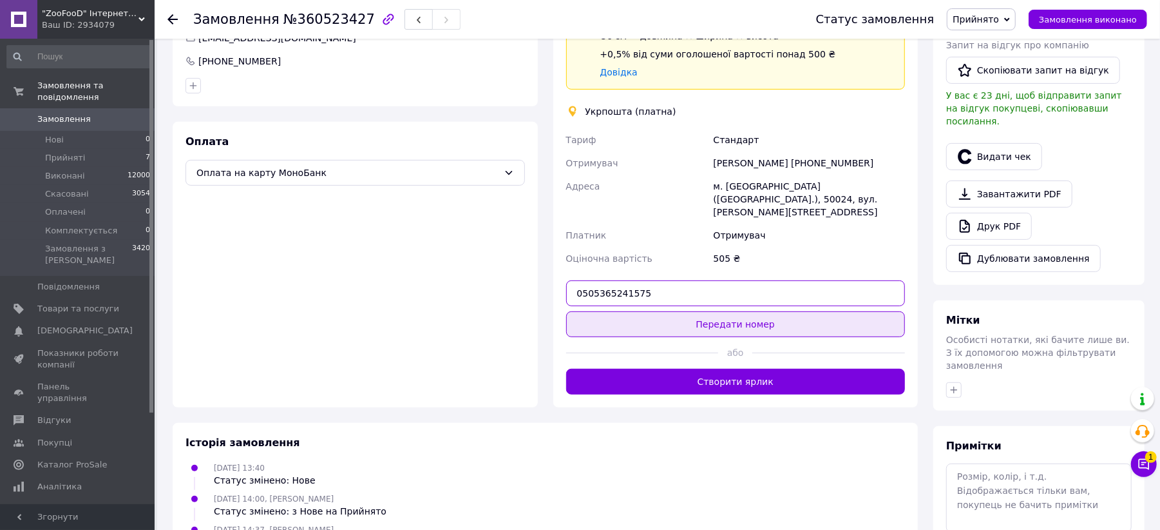
type input "0505365241575"
click at [686, 311] on button "Передати номер" at bounding box center [735, 324] width 339 height 26
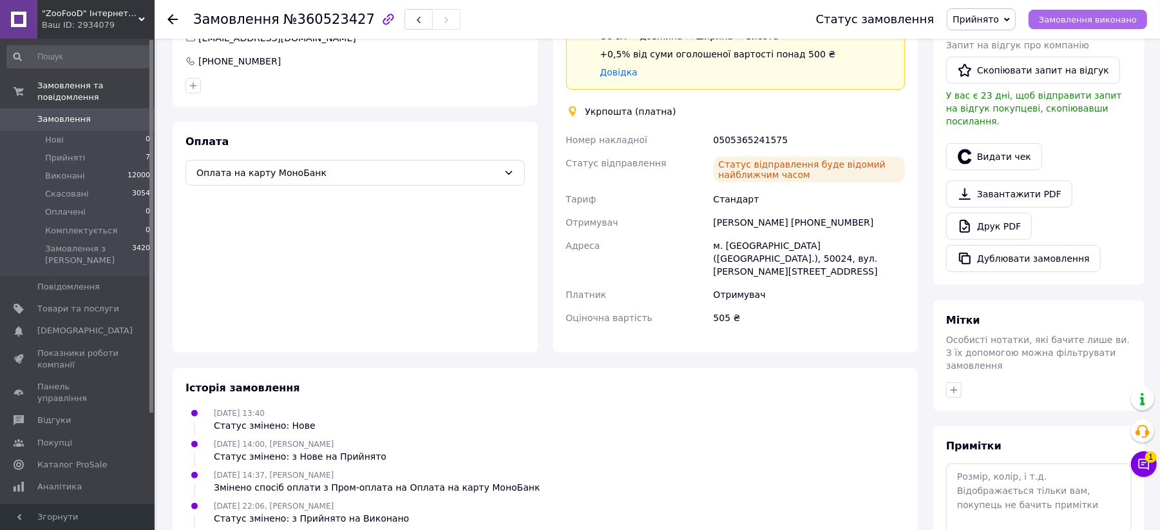
click at [1089, 21] on span "Замовлення виконано" at bounding box center [1088, 20] width 98 height 10
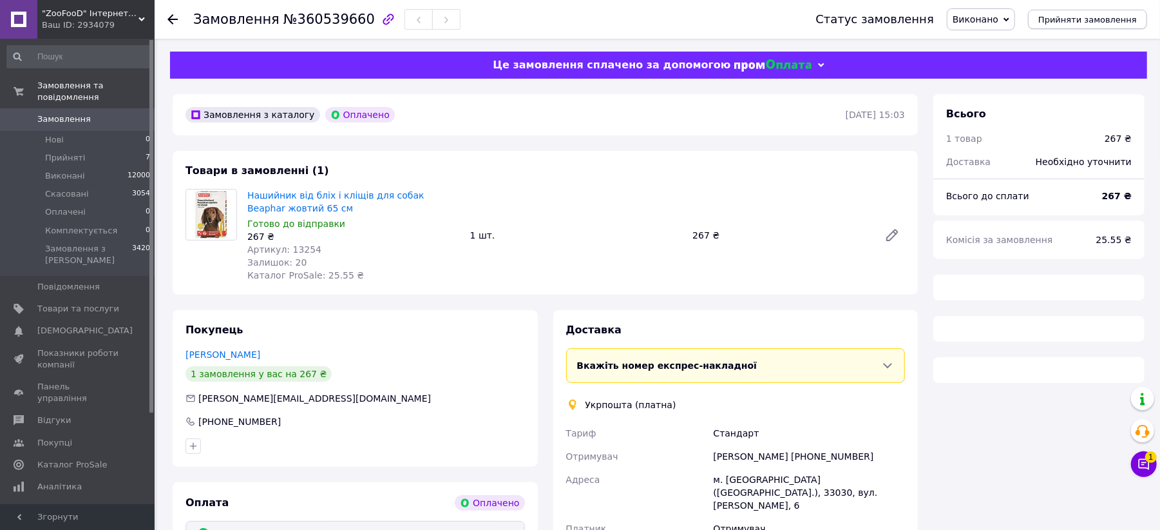
click at [1094, 19] on span "Прийняти замовлення" at bounding box center [1087, 20] width 99 height 10
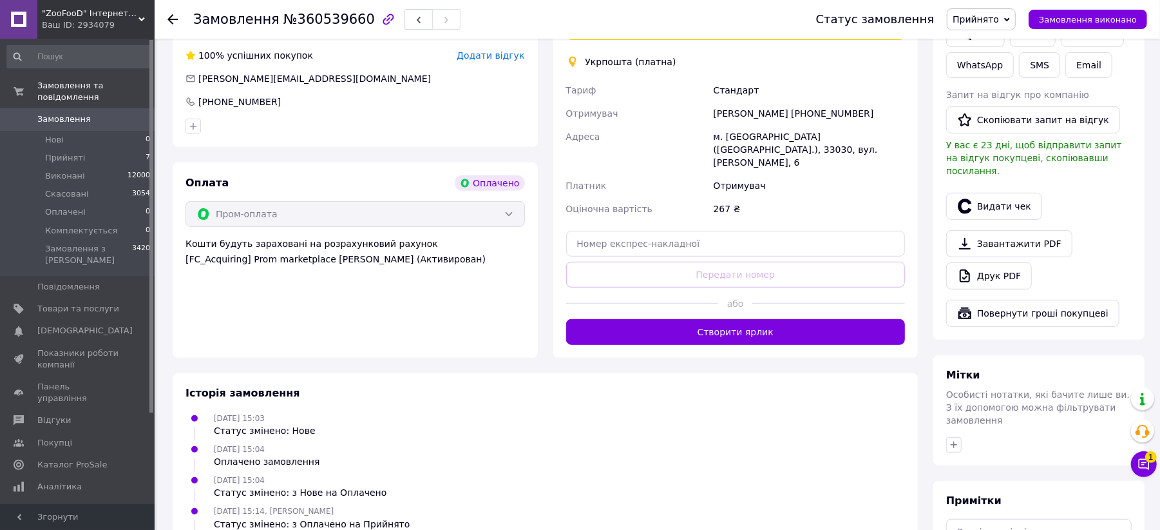
scroll to position [344, 0]
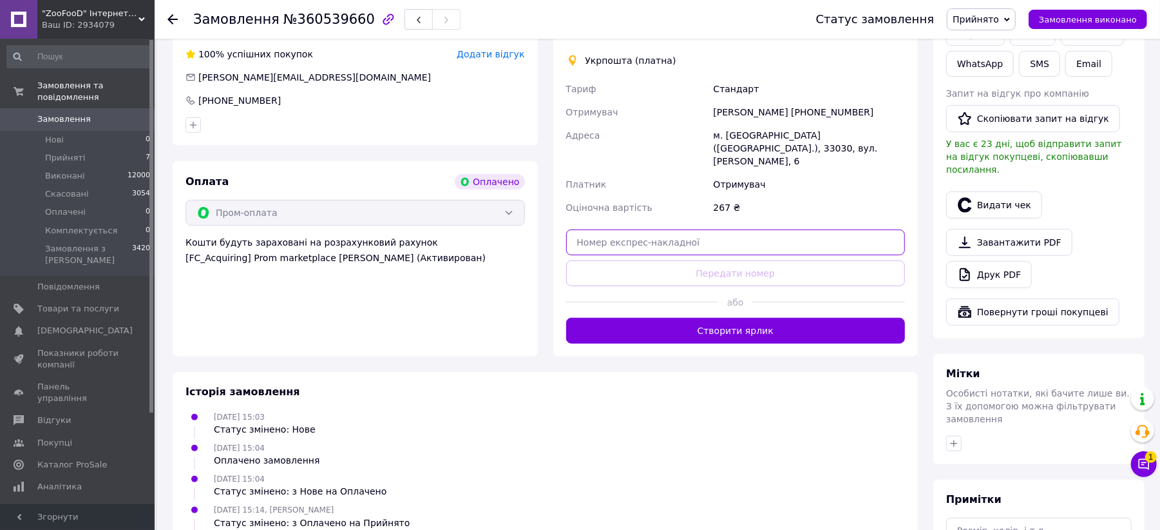
click at [619, 229] on input "text" at bounding box center [735, 242] width 339 height 26
paste input "0505365282301"
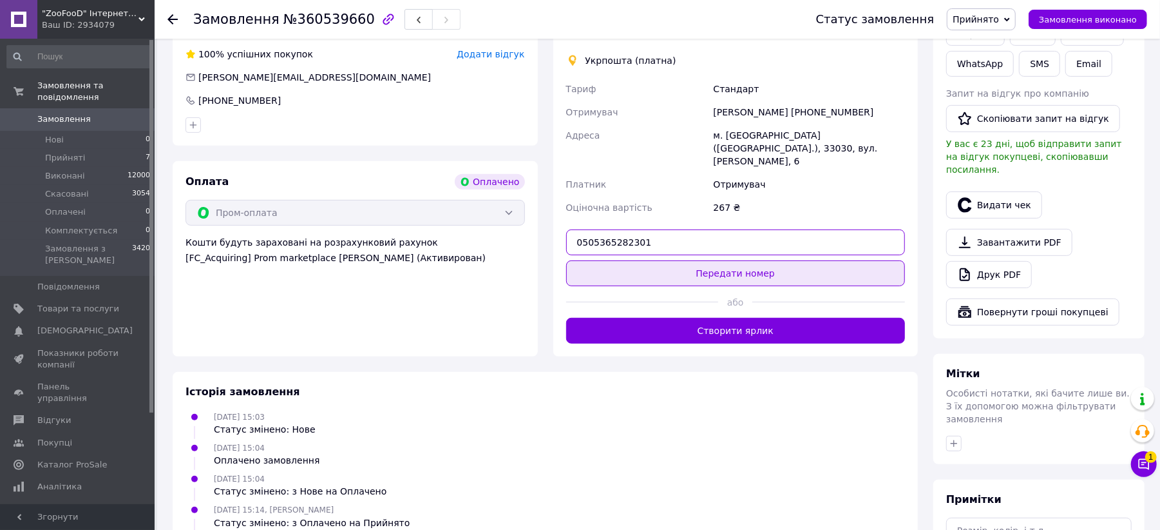
type input "0505365282301"
click at [622, 261] on button "Передати номер" at bounding box center [735, 273] width 339 height 26
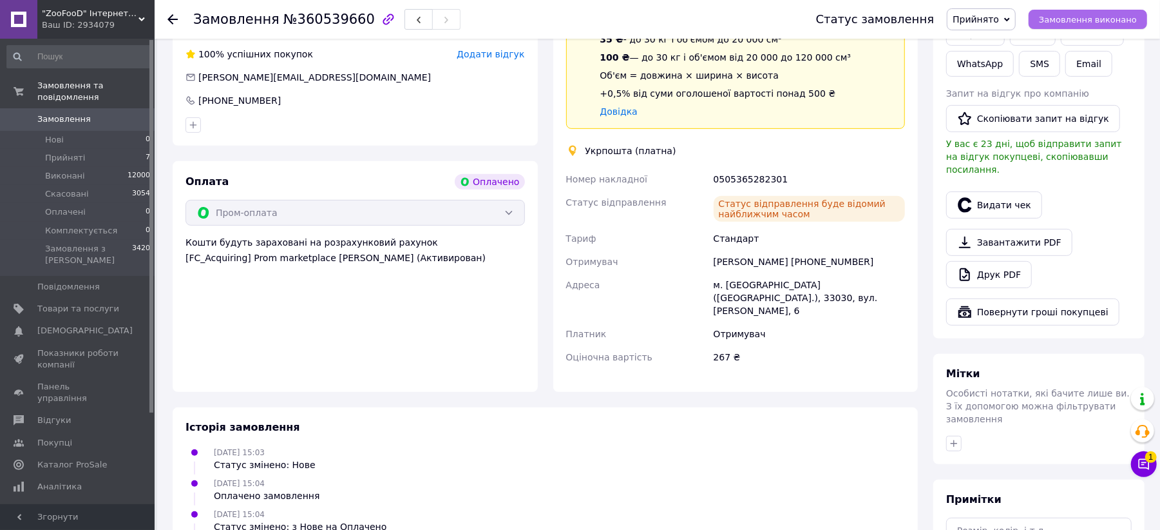
click at [1072, 18] on span "Замовлення виконано" at bounding box center [1088, 20] width 98 height 10
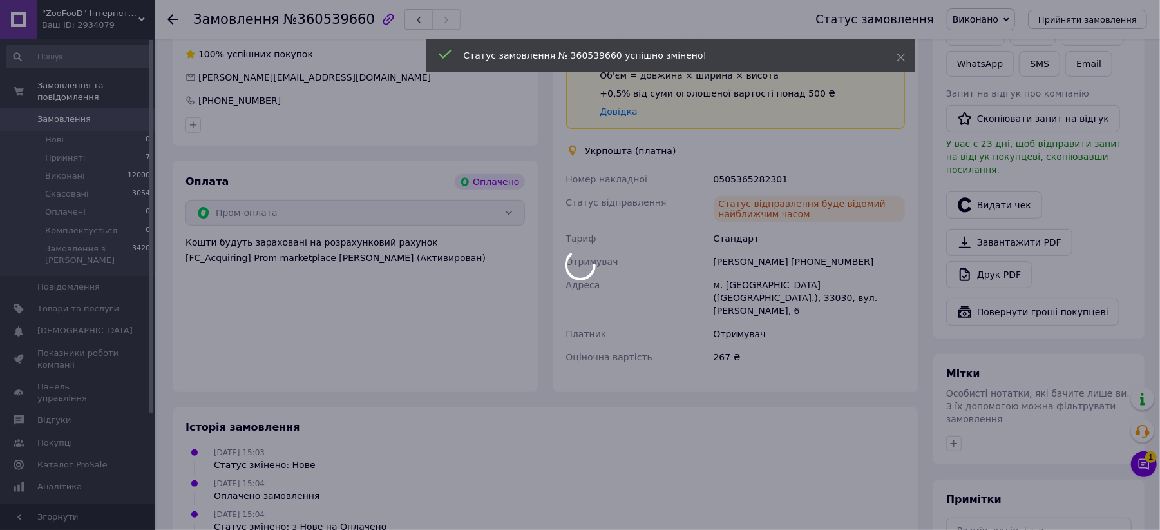
scroll to position [0, 0]
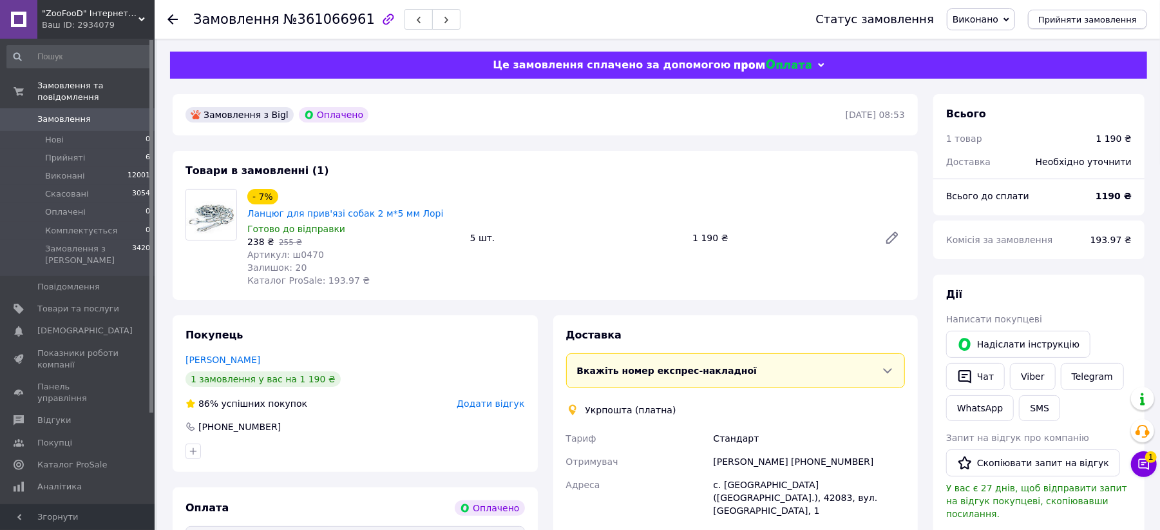
click at [1103, 19] on span "Прийняти замовлення" at bounding box center [1087, 20] width 99 height 10
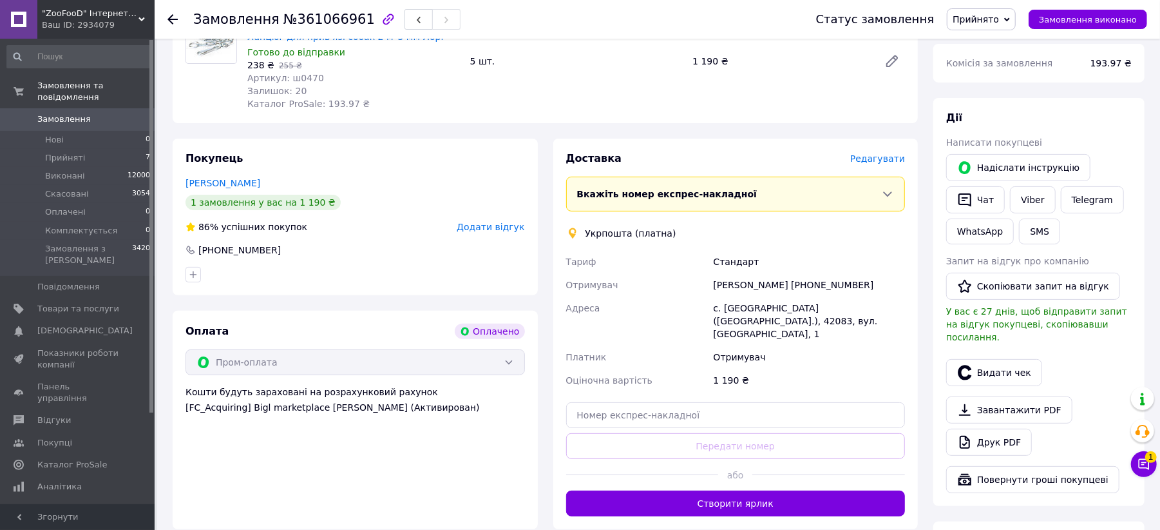
scroll to position [343, 0]
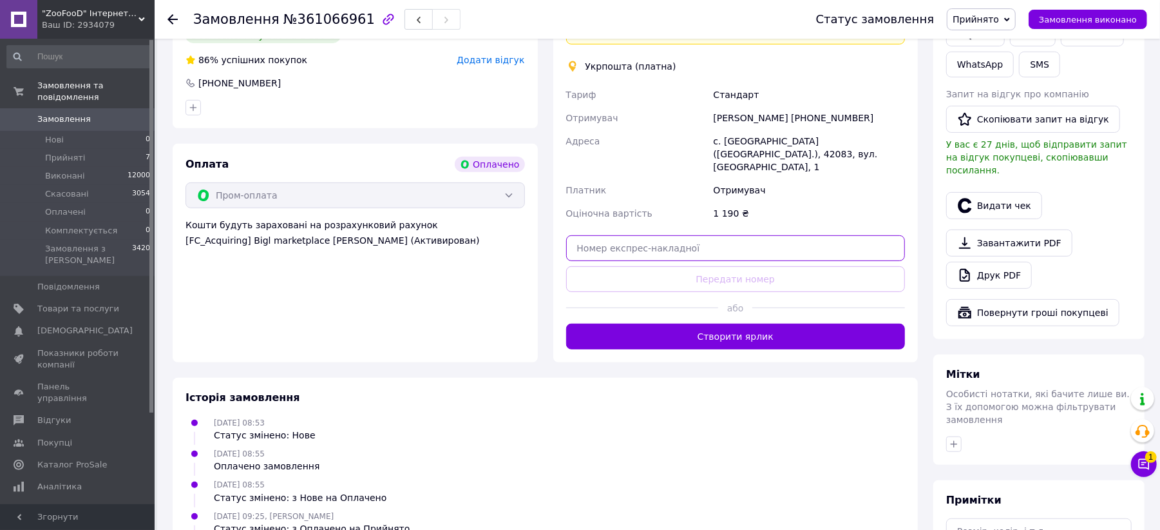
click at [618, 235] on input "text" at bounding box center [735, 248] width 339 height 26
paste input "0505366845490"
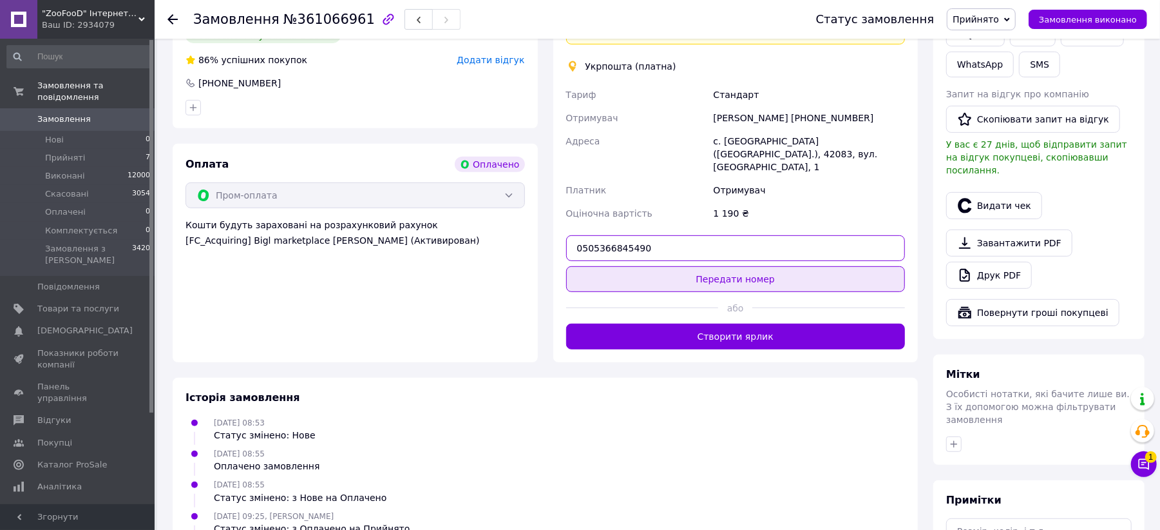
type input "0505366845490"
click at [673, 266] on button "Передати номер" at bounding box center [735, 279] width 339 height 26
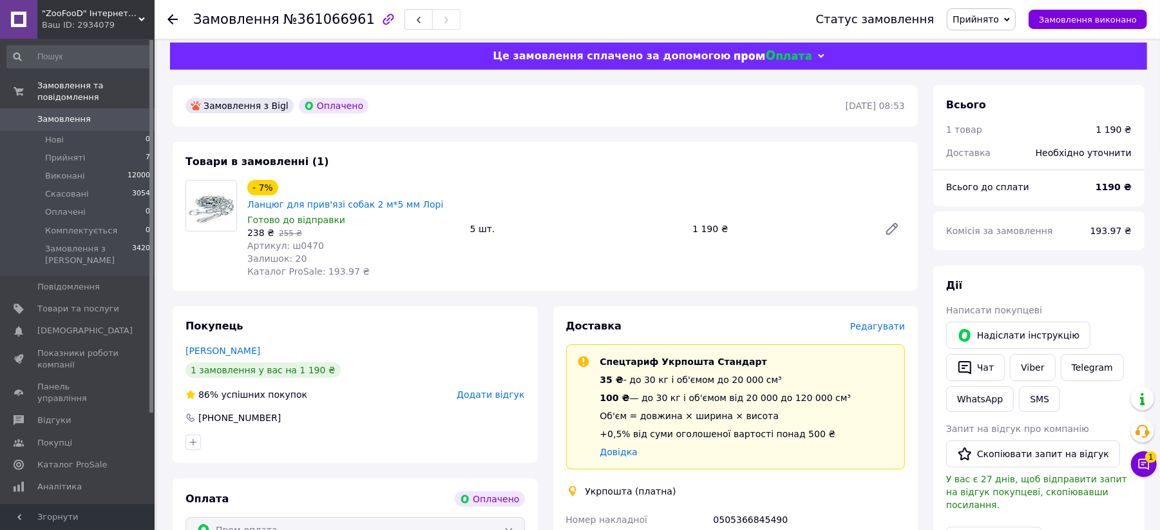
scroll to position [0, 0]
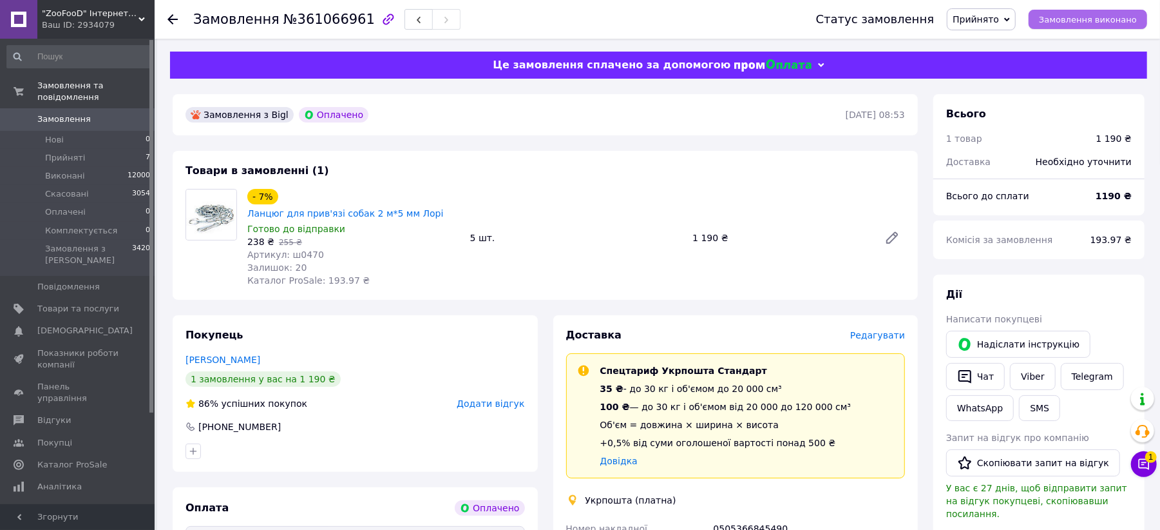
click at [1091, 19] on span "Замовлення виконано" at bounding box center [1088, 20] width 98 height 10
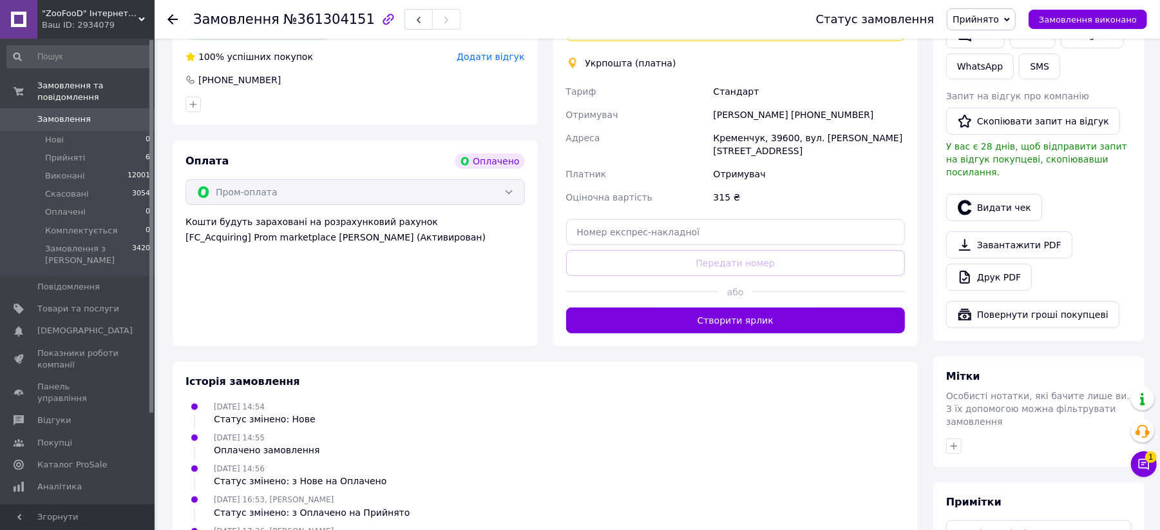
scroll to position [343, 0]
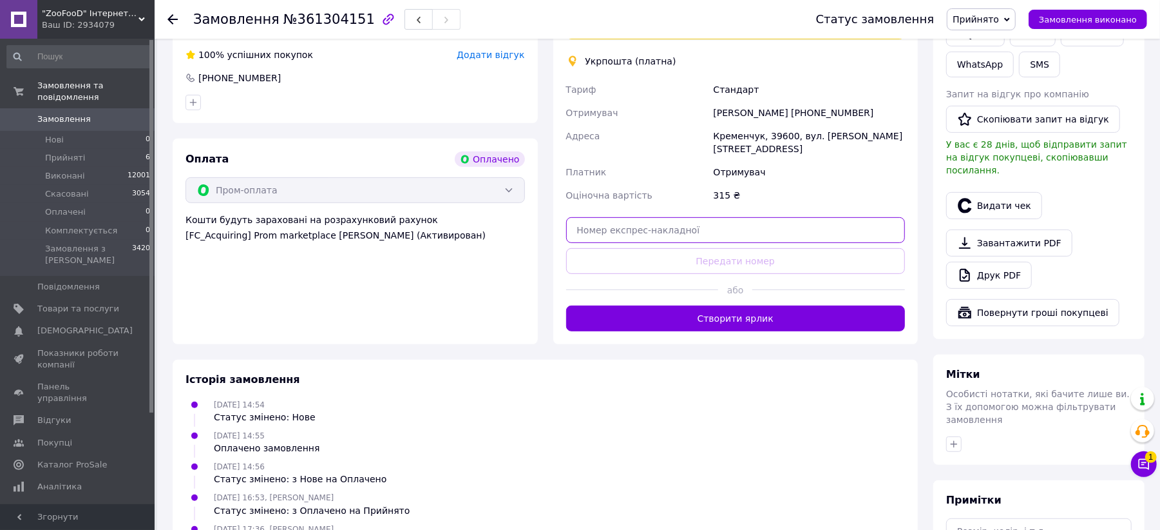
click at [647, 220] on input "text" at bounding box center [735, 230] width 339 height 26
paste input "0505367982327"
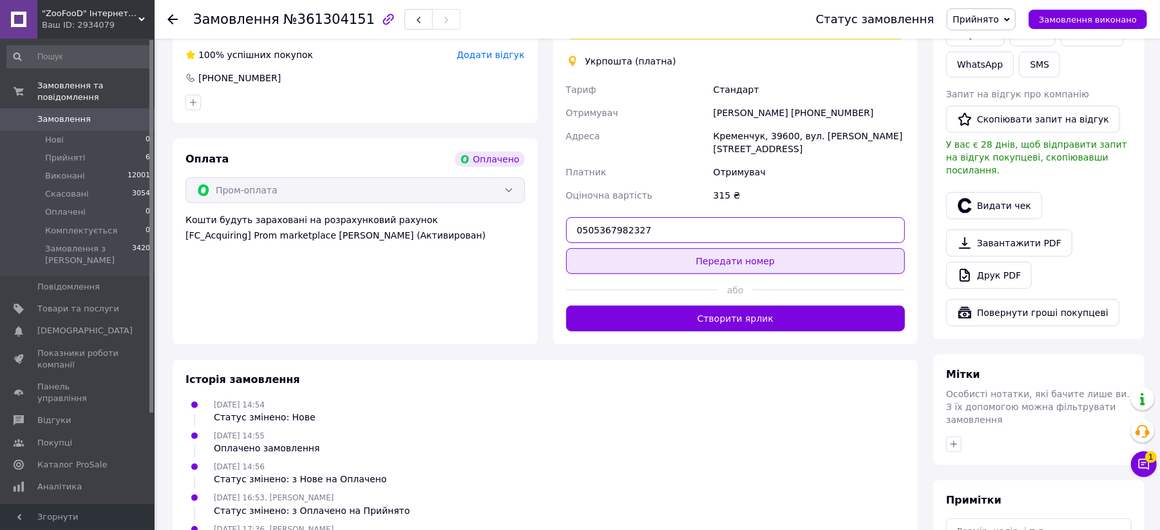
type input "0505367982327"
click at [653, 248] on button "Передати номер" at bounding box center [735, 261] width 339 height 26
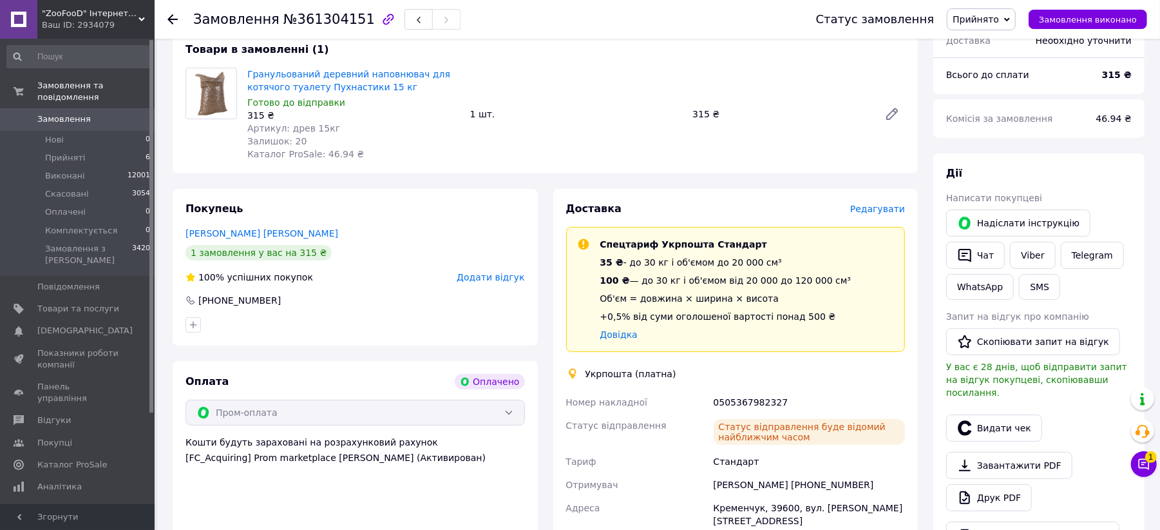
scroll to position [0, 0]
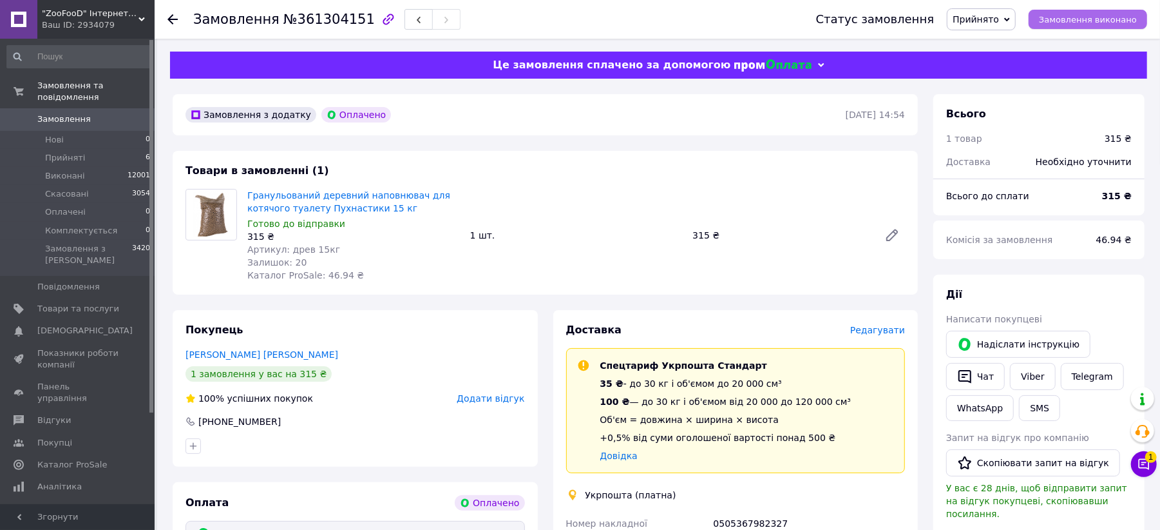
click at [1088, 23] on span "Замовлення виконано" at bounding box center [1088, 20] width 98 height 10
drag, startPoint x: 62, startPoint y: 110, endPoint x: 85, endPoint y: 37, distance: 75.8
click at [61, 113] on span "Замовлення" at bounding box center [63, 119] width 53 height 12
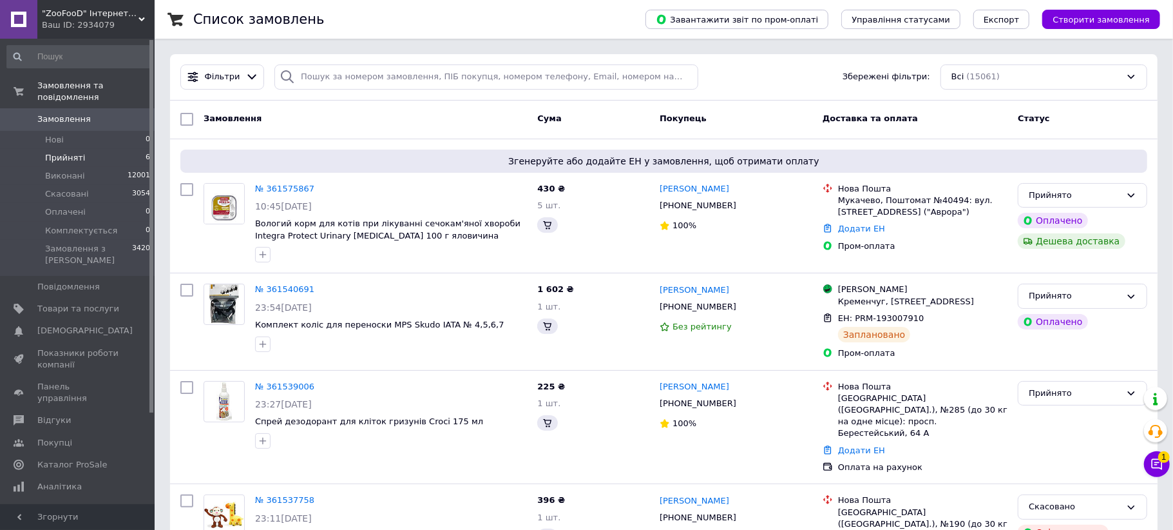
click at [60, 152] on span "Прийняті" at bounding box center [65, 158] width 40 height 12
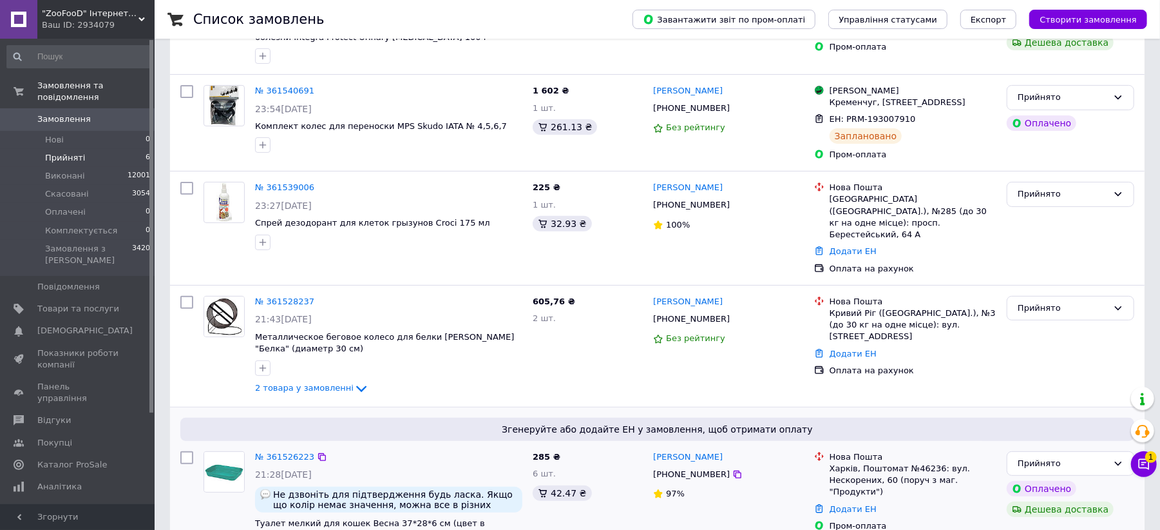
scroll to position [425, 0]
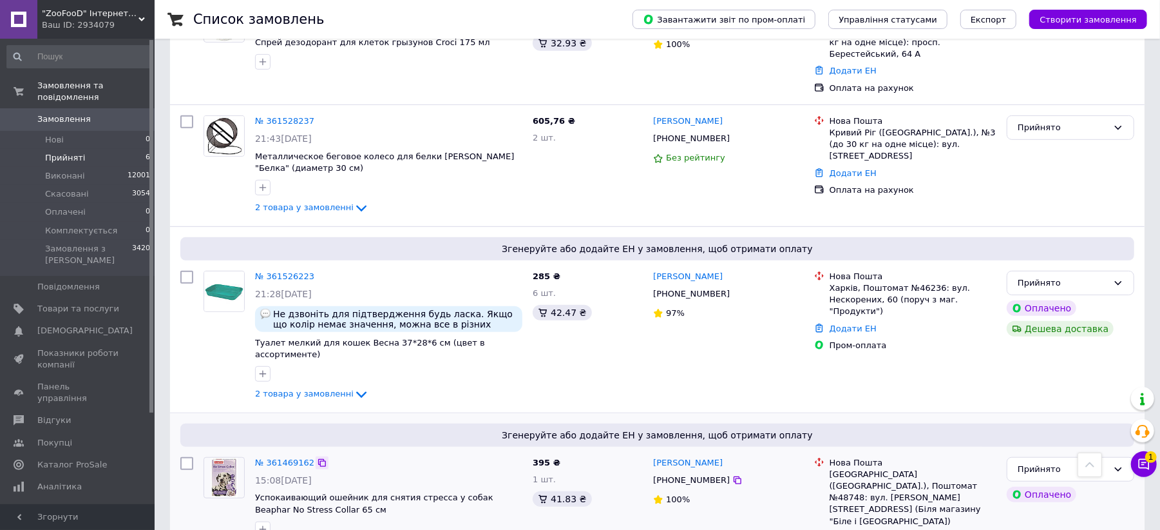
click at [318, 459] on icon at bounding box center [322, 463] width 8 height 8
click at [318, 272] on icon at bounding box center [322, 276] width 8 height 8
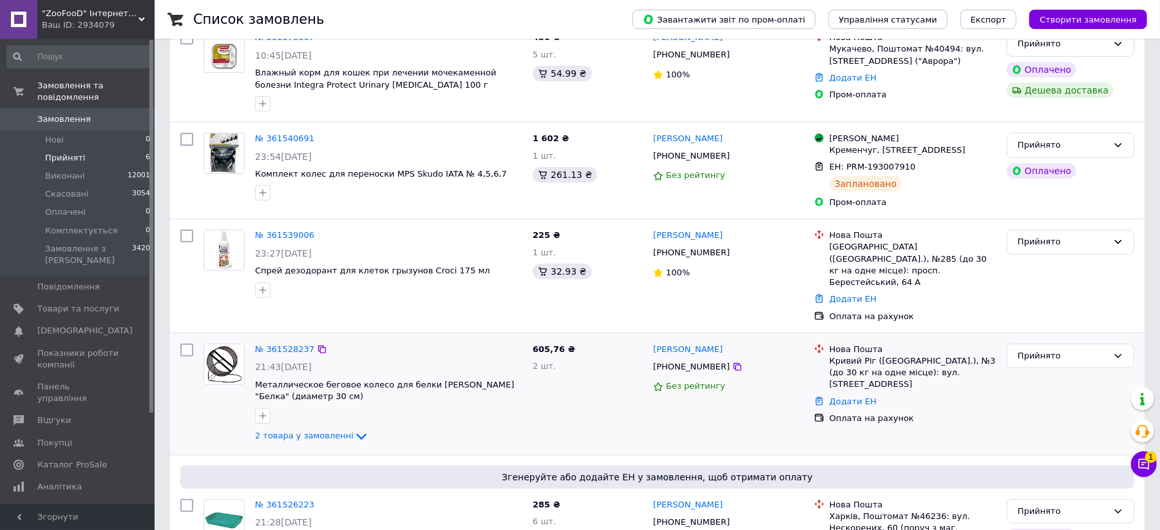
scroll to position [167, 0]
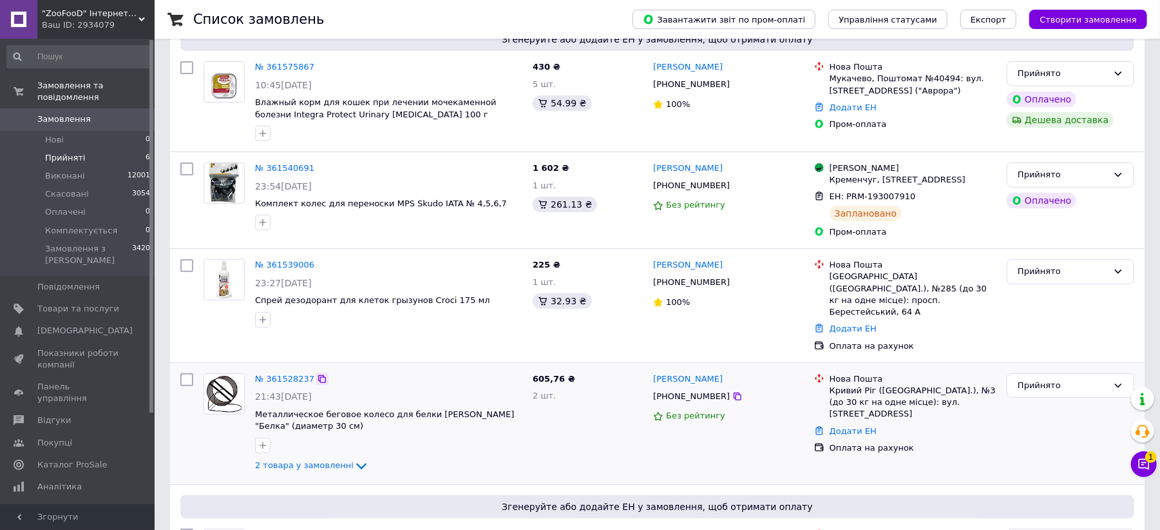
click at [317, 374] on icon at bounding box center [322, 379] width 10 height 10
click at [318, 268] on icon at bounding box center [322, 265] width 10 height 10
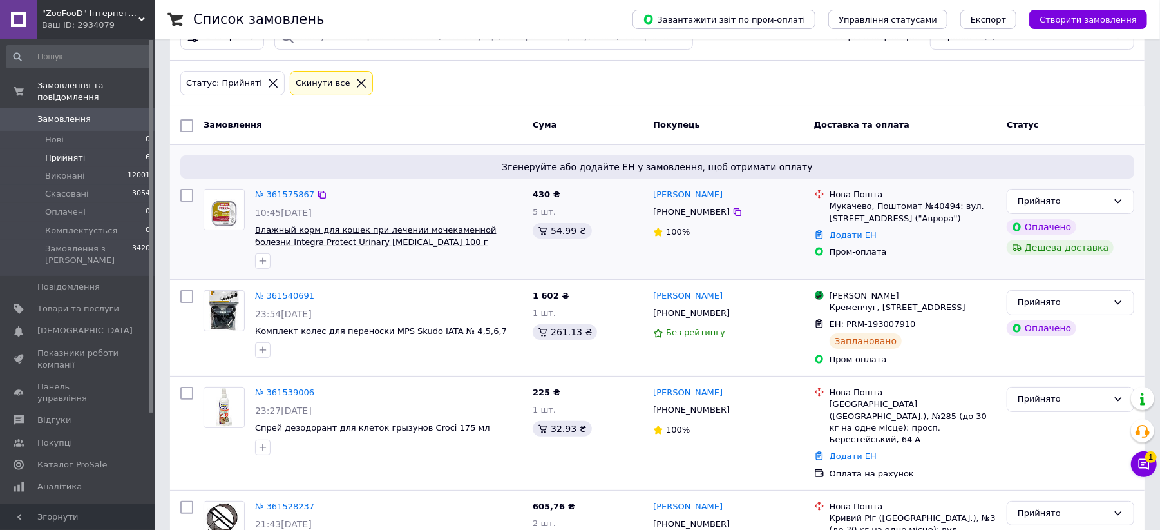
scroll to position [0, 0]
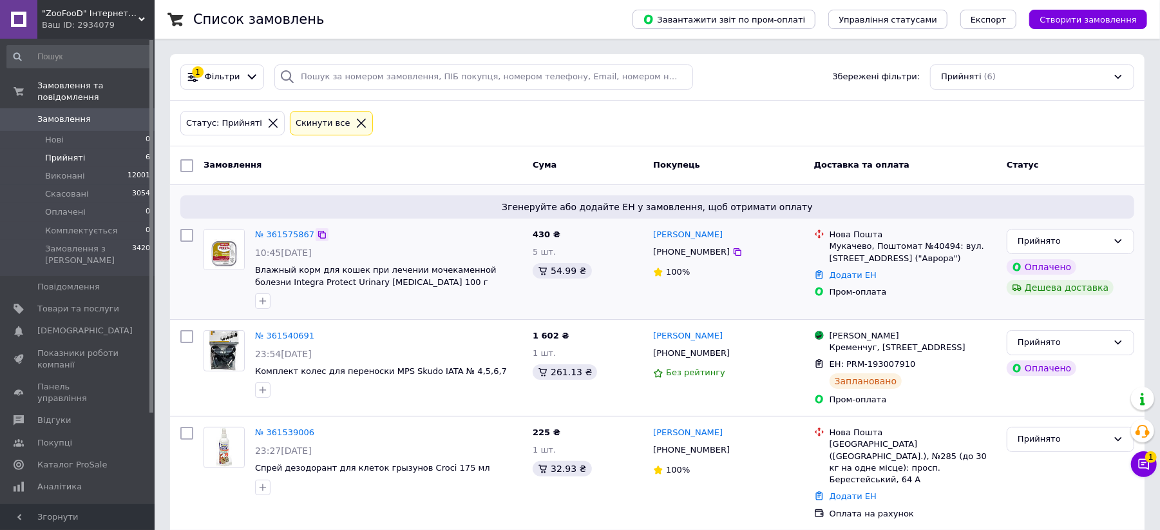
click at [317, 236] on icon at bounding box center [322, 234] width 10 height 10
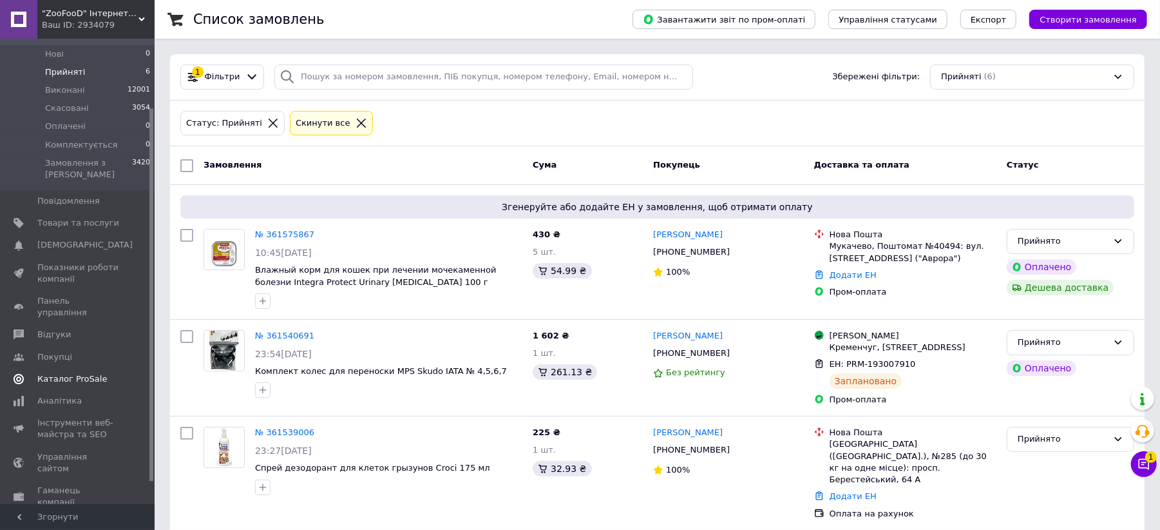
click at [75, 373] on span "Каталог ProSale" at bounding box center [72, 379] width 70 height 12
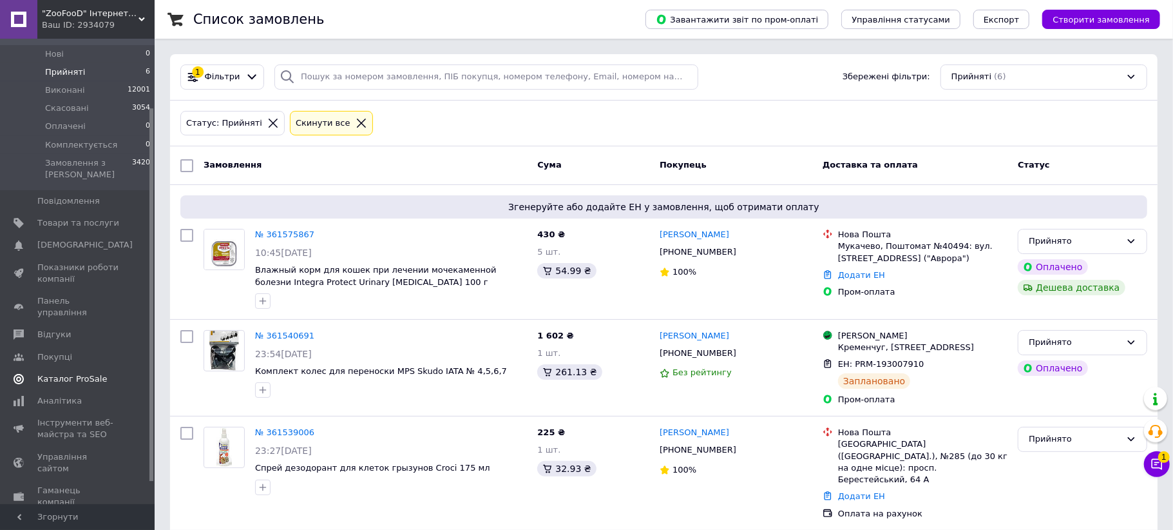
scroll to position [3, 0]
